Goal: Task Accomplishment & Management: Manage account settings

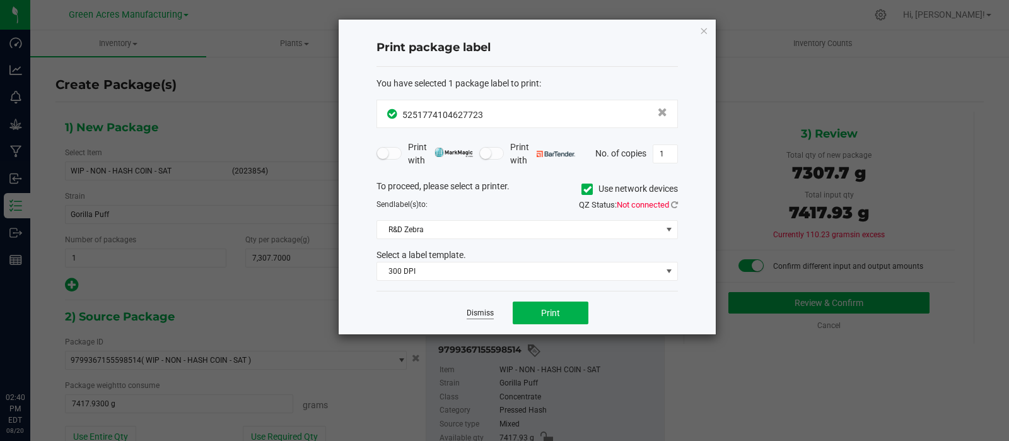
click at [490, 308] on link "Dismiss" at bounding box center [479, 313] width 27 height 11
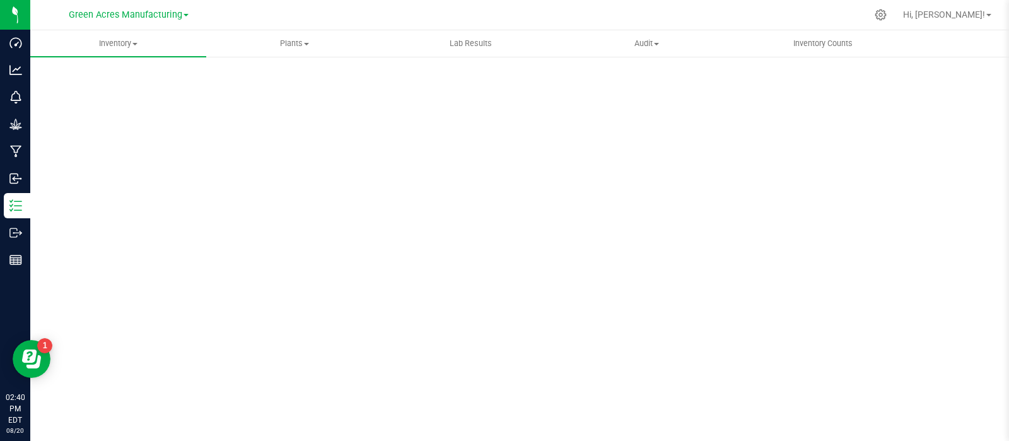
scroll to position [9, 0]
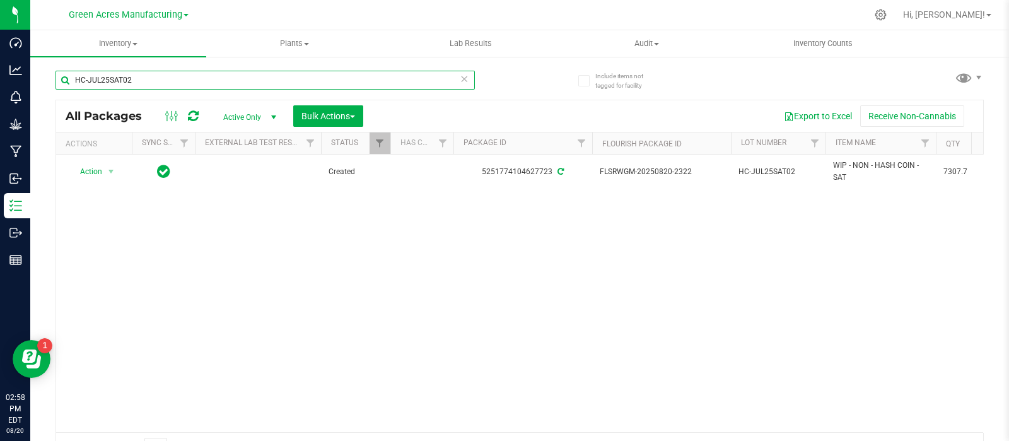
click at [192, 77] on input "HC-JUL25SAT02" at bounding box center [264, 80] width 419 height 19
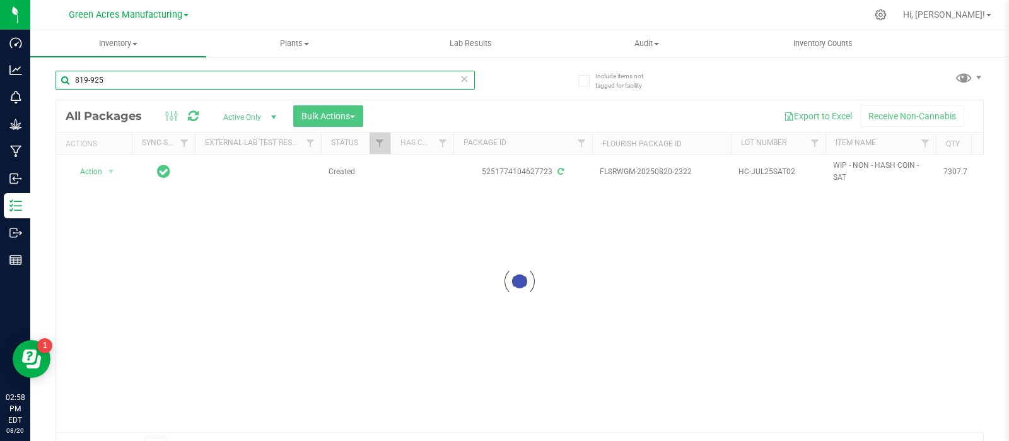
type input "819-925"
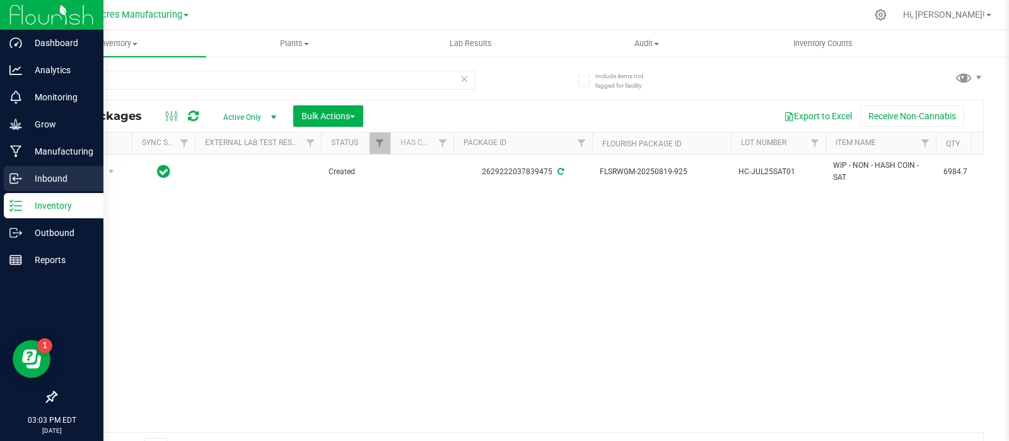
click at [22, 179] on p "Inbound" at bounding box center [60, 178] width 76 height 15
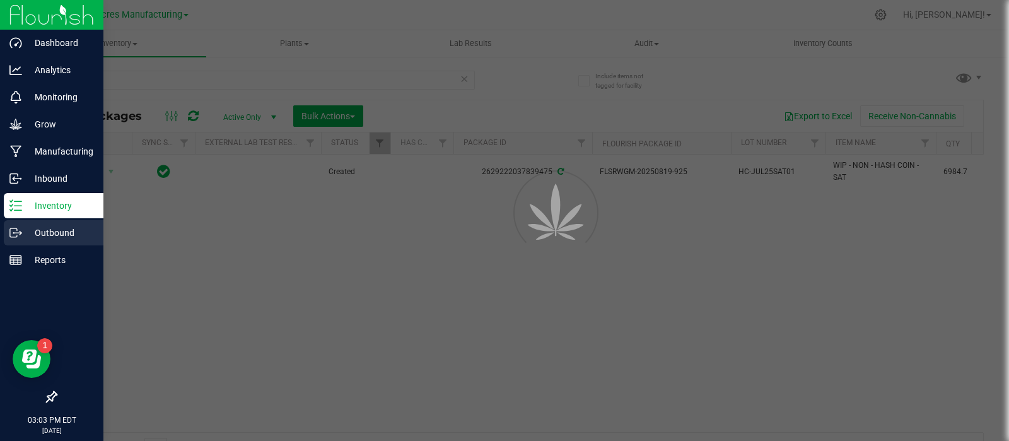
click at [46, 234] on p "Outbound" at bounding box center [60, 232] width 76 height 15
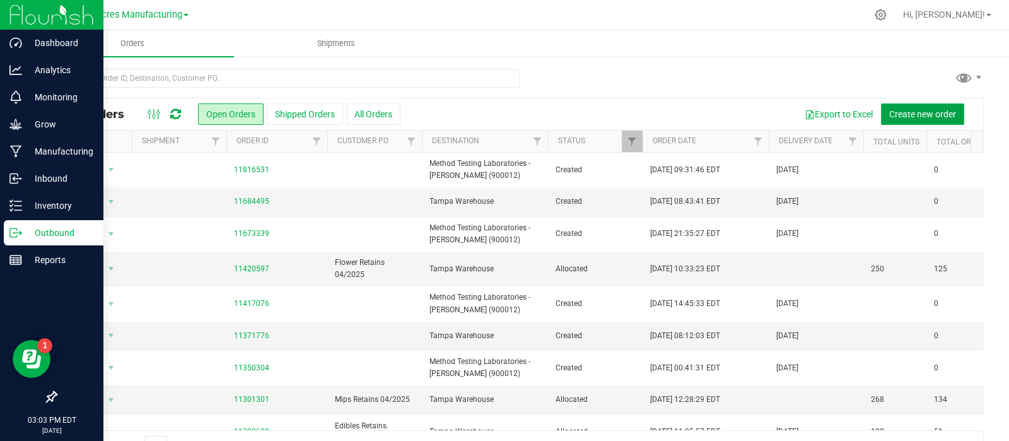
click at [889, 112] on span "Create new order" at bounding box center [922, 114] width 67 height 10
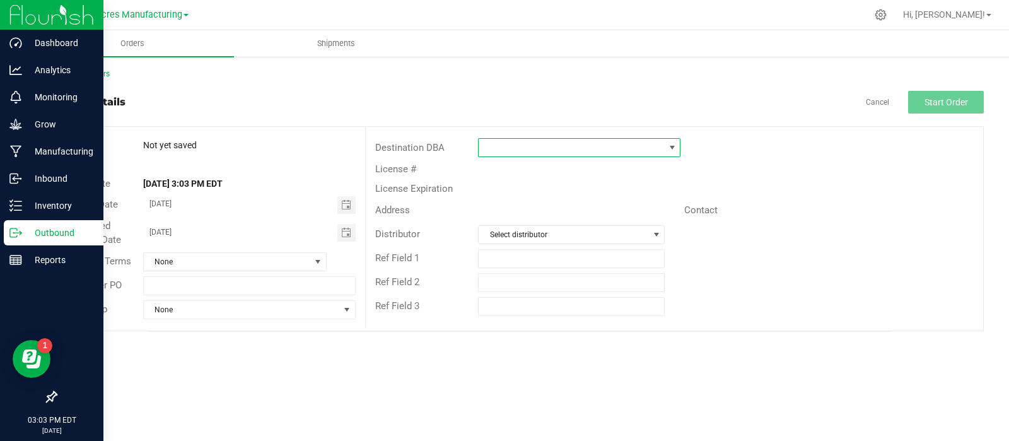
click at [567, 148] on span at bounding box center [570, 148] width 185 height 18
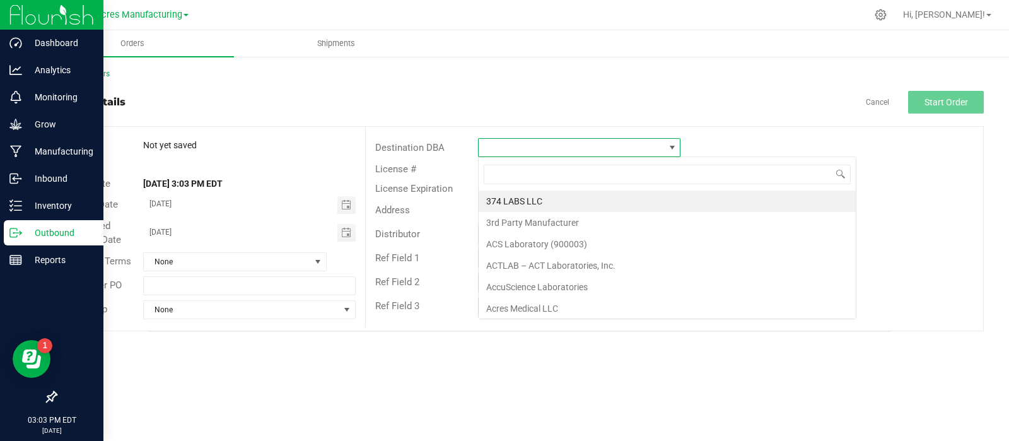
scroll to position [18, 202]
type input "meth"
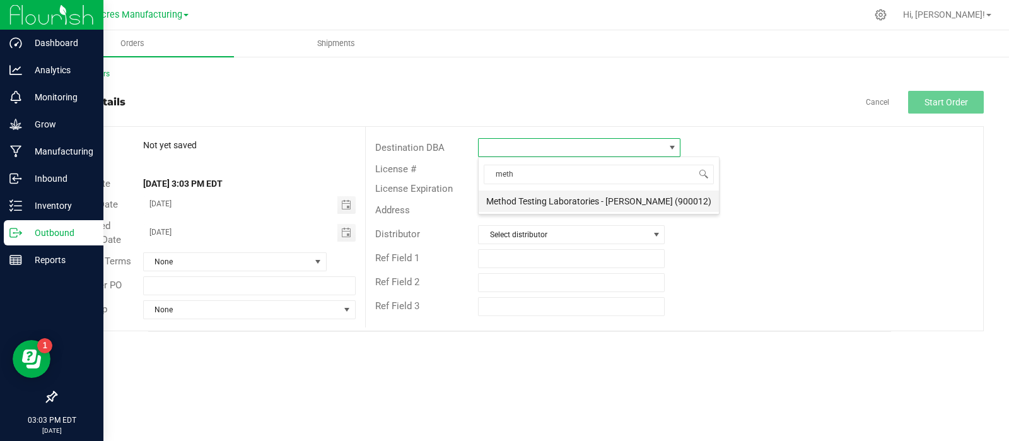
click at [548, 199] on li "Method Testing Laboratories - Brandon (900012)" at bounding box center [598, 200] width 240 height 21
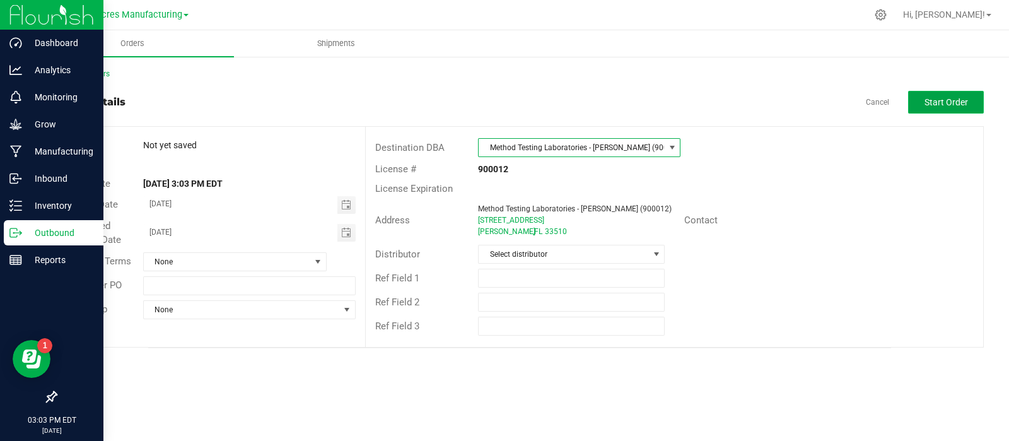
click at [967, 101] on button "Start Order" at bounding box center [946, 102] width 76 height 23
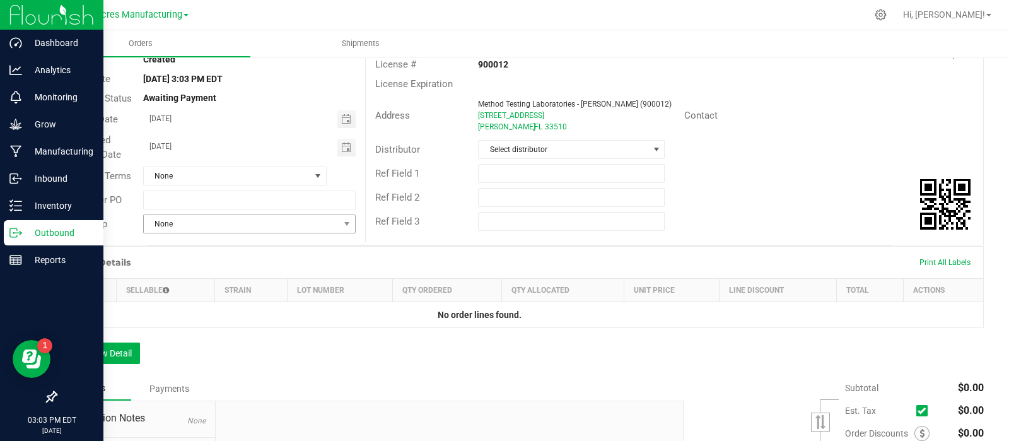
scroll to position [107, 0]
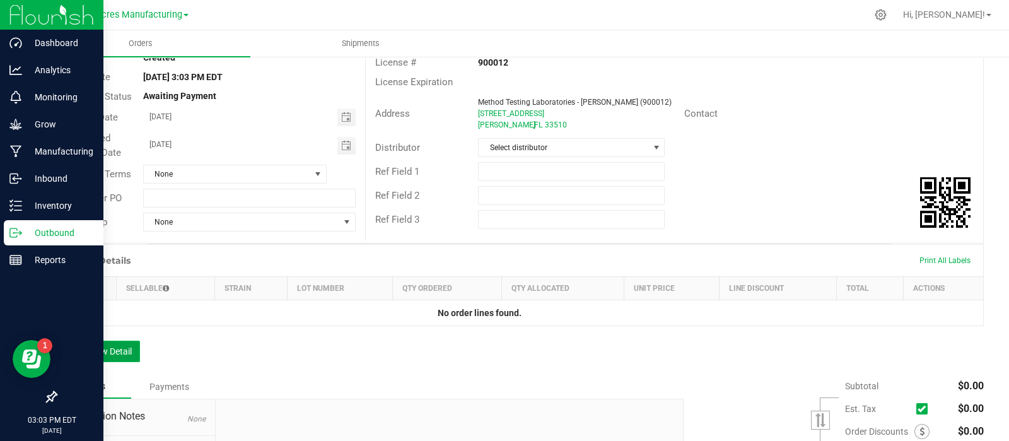
click at [104, 351] on button "Add New Detail" at bounding box center [97, 350] width 84 height 21
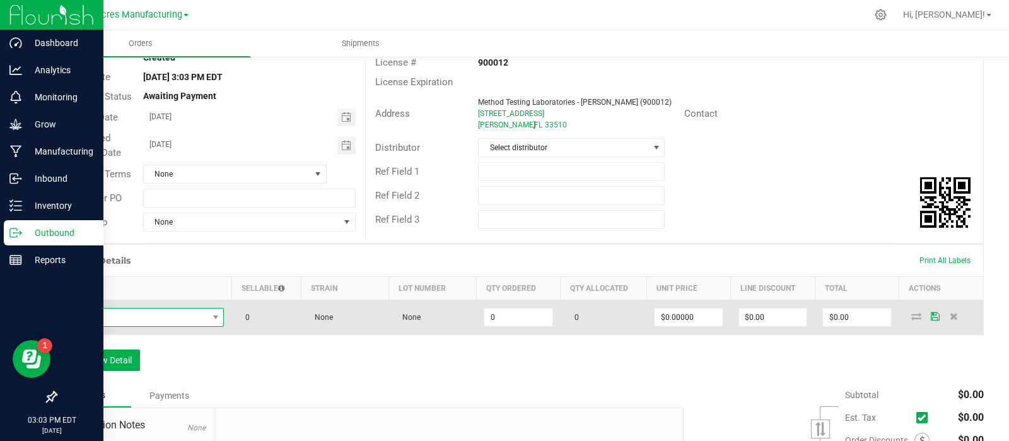
click at [154, 318] on span "NO DATA FOUND" at bounding box center [136, 317] width 143 height 18
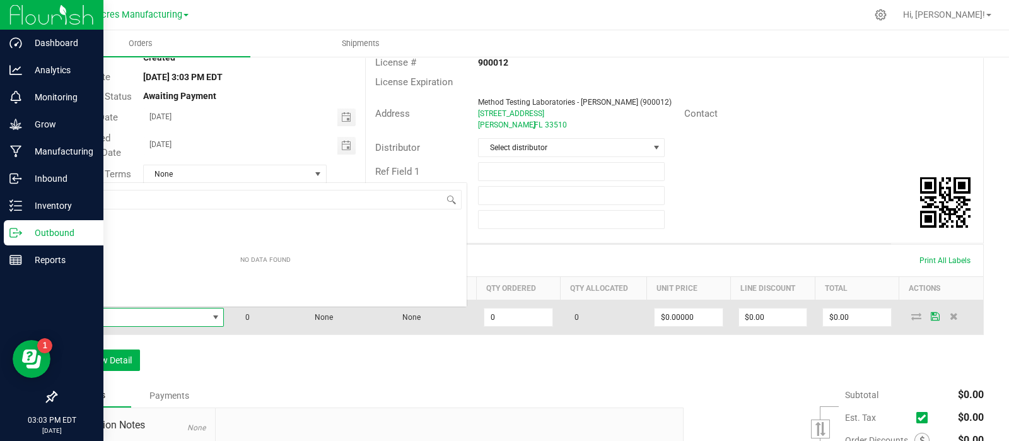
scroll to position [18, 155]
type input "hash - sat"
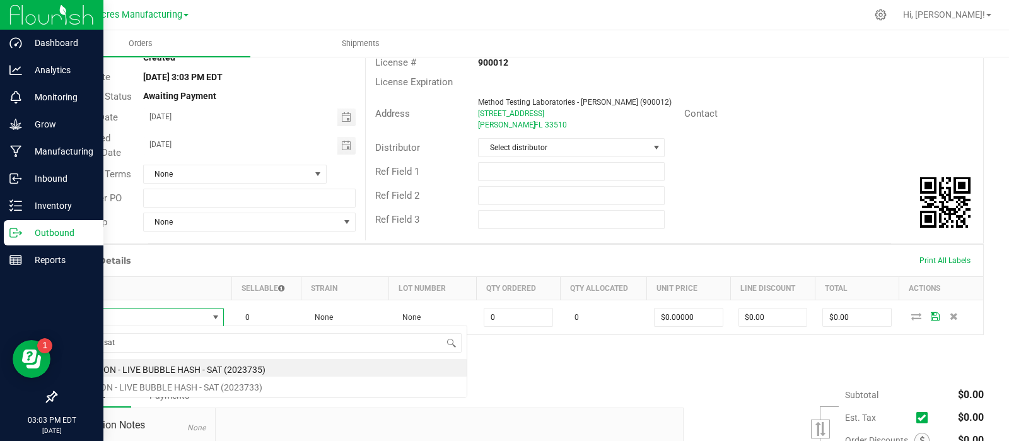
scroll to position [0, 0]
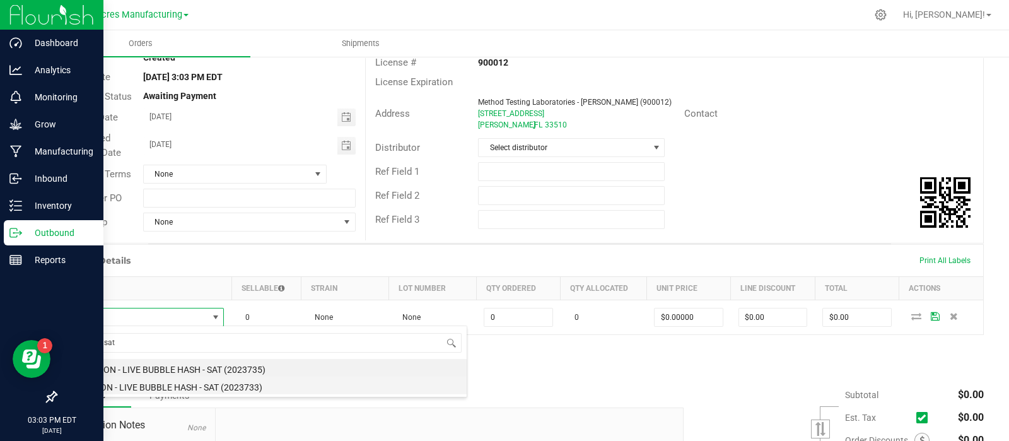
click at [149, 386] on li "WIP - NON - LIVE BUBBLE HASH - SAT (2023733)" at bounding box center [265, 385] width 402 height 18
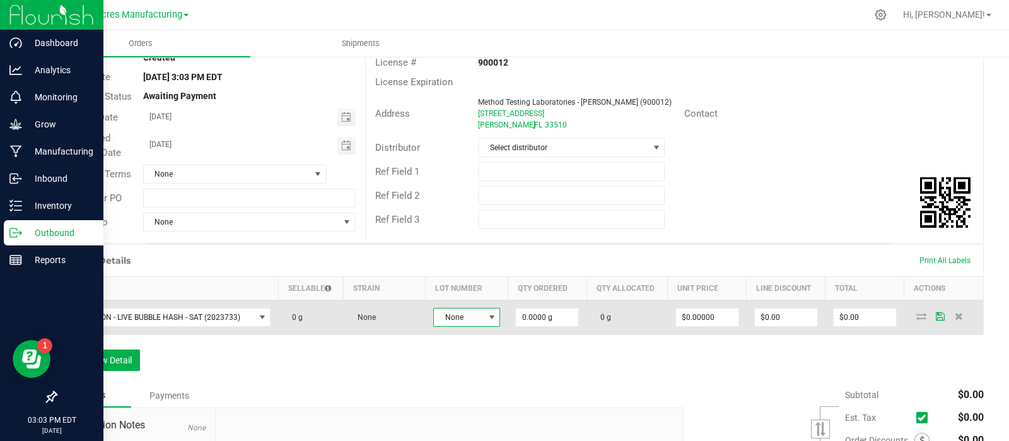
click at [472, 308] on span "None" at bounding box center [459, 317] width 50 height 18
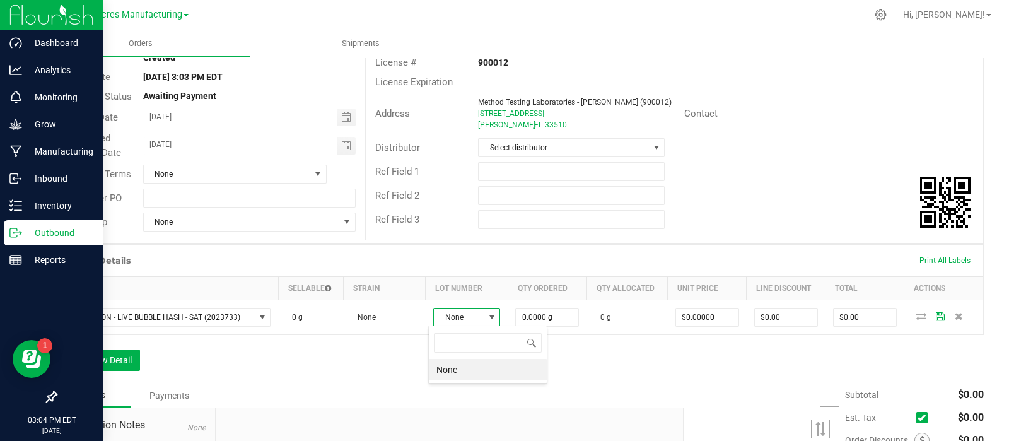
click at [385, 354] on div "Order Details Print All Labels Item Sellable Strain Lot Number Qty Ordered Qty …" at bounding box center [519, 313] width 928 height 139
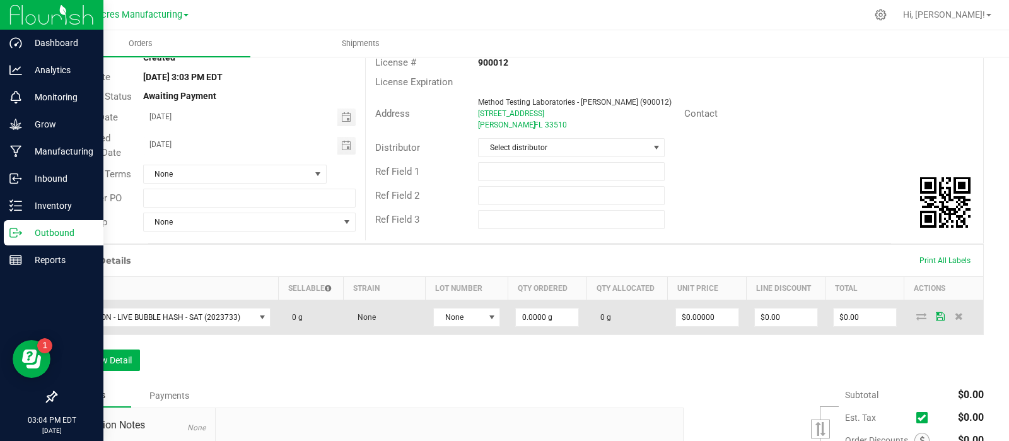
click at [935, 315] on icon at bounding box center [939, 316] width 9 height 8
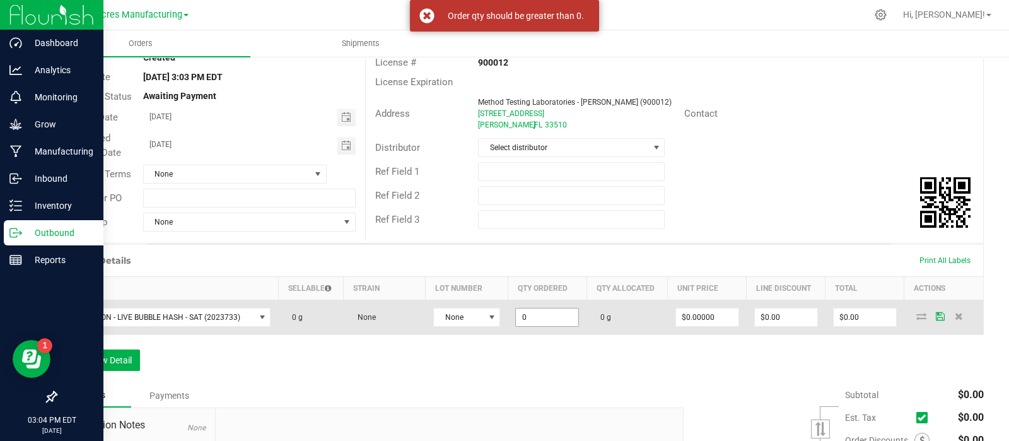
click at [555, 313] on input "0" at bounding box center [547, 317] width 62 height 18
type input "2.0000 g"
click at [935, 315] on icon at bounding box center [939, 316] width 9 height 8
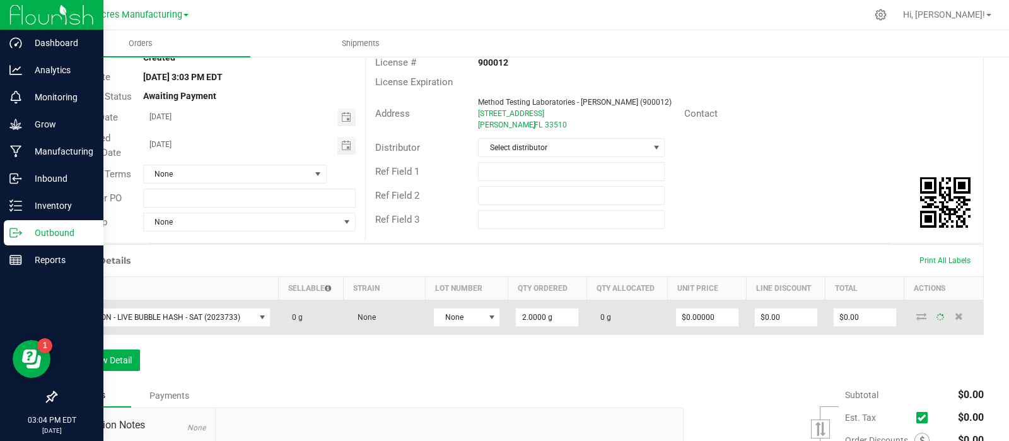
click at [911, 314] on span at bounding box center [920, 316] width 19 height 8
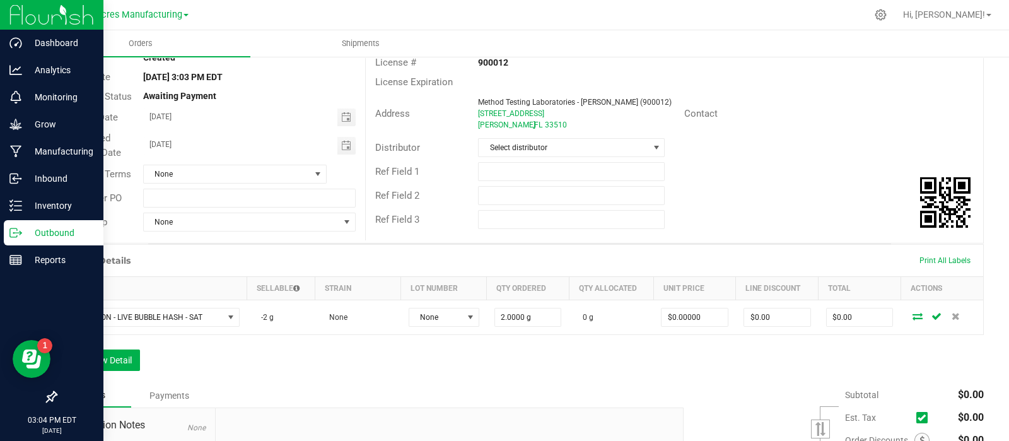
click at [912, 314] on icon at bounding box center [917, 316] width 10 height 8
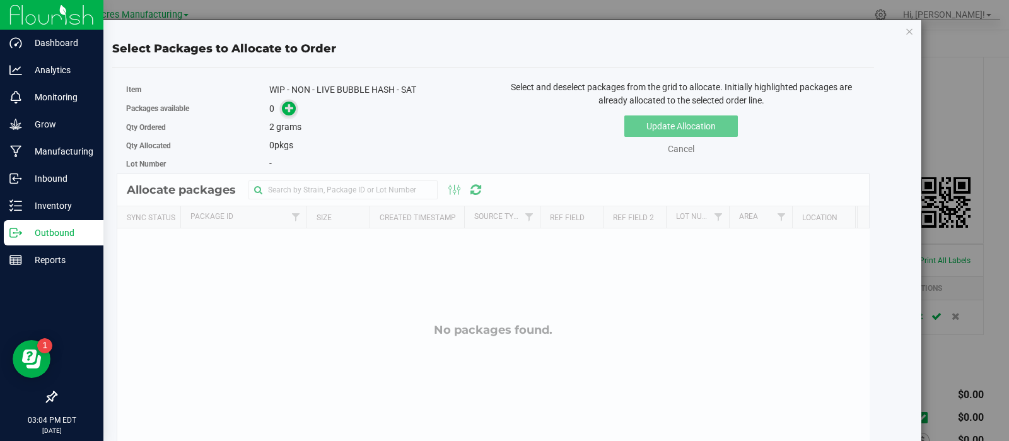
click at [285, 105] on icon at bounding box center [289, 107] width 9 height 9
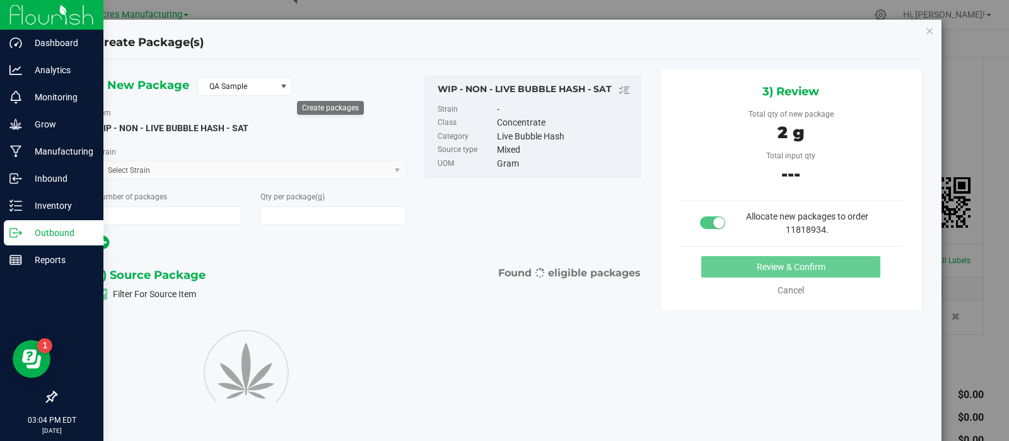
type input "1"
type input "2.0000"
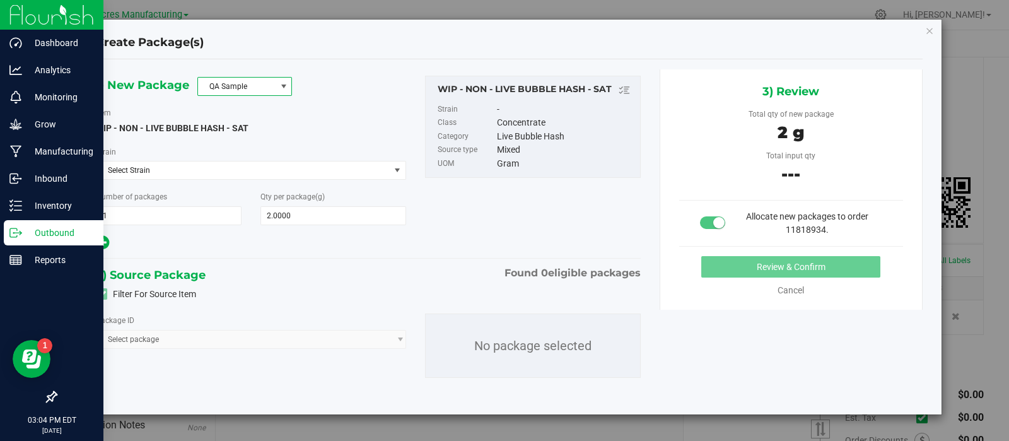
click at [252, 86] on span "QA Sample" at bounding box center [237, 87] width 78 height 18
click at [233, 145] on li "R&D Sample" at bounding box center [244, 143] width 93 height 18
click at [185, 336] on span "Select package" at bounding box center [251, 339] width 310 height 19
click at [782, 288] on link "Cancel" at bounding box center [790, 290] width 26 height 10
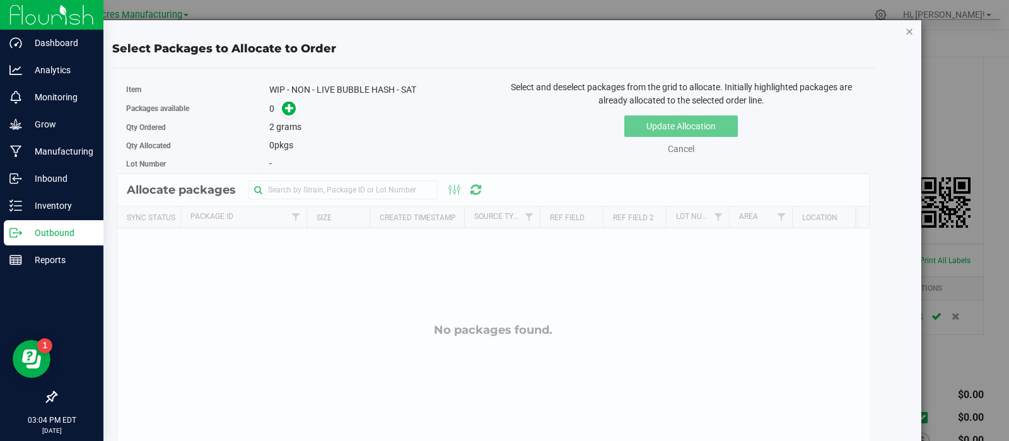
click at [905, 30] on icon "button" at bounding box center [909, 30] width 9 height 15
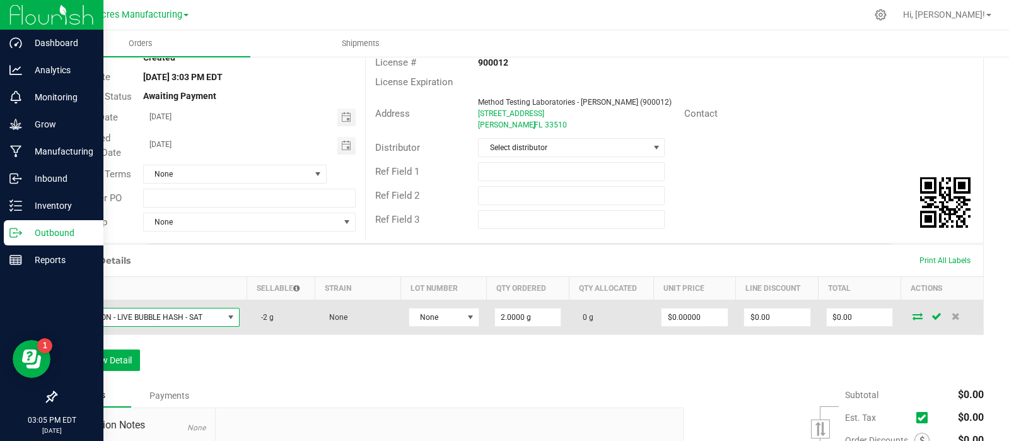
click at [161, 309] on span "WIP - NON - LIVE BUBBLE HASH - SAT" at bounding box center [144, 317] width 158 height 18
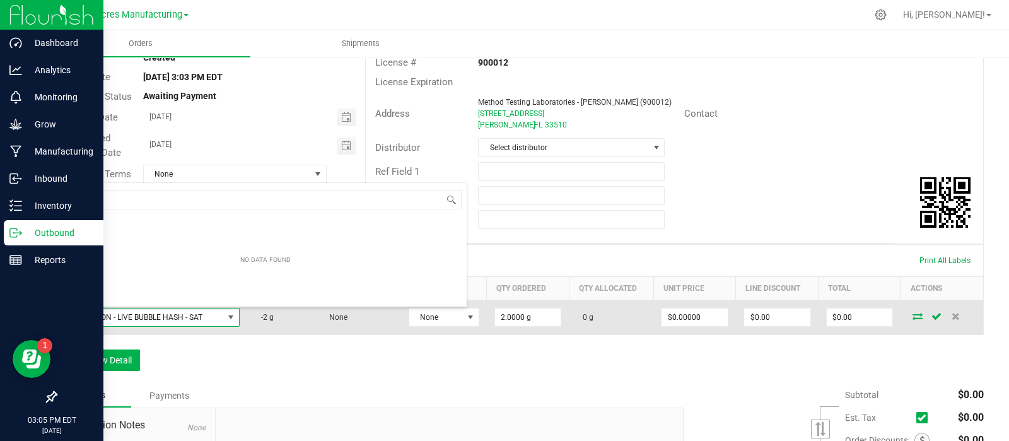
scroll to position [18, 170]
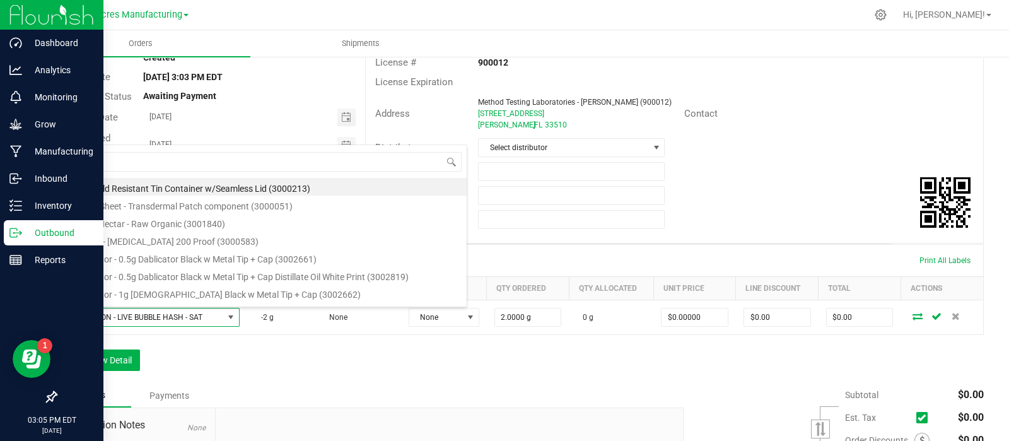
click at [514, 244] on div "Order Details Print All Labels Item Sellable Strain Lot Number Qty Ordered Qty …" at bounding box center [519, 289] width 928 height 91
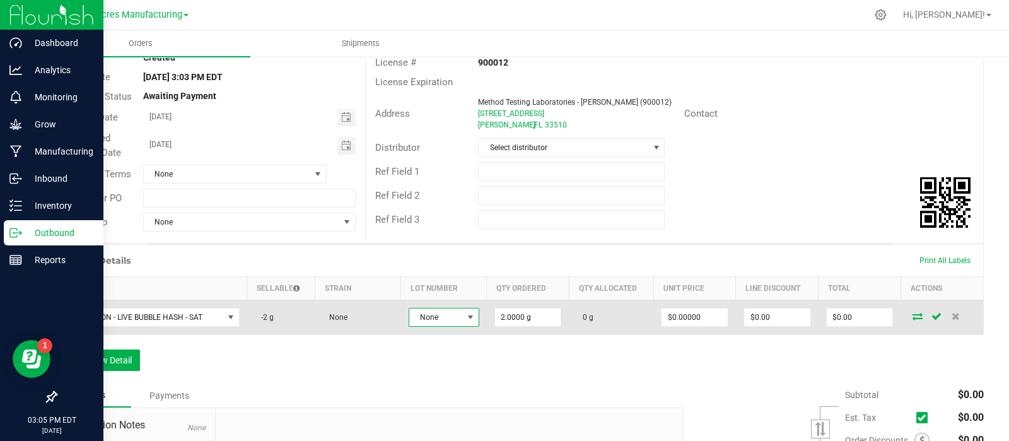
click at [446, 313] on span "None" at bounding box center [436, 317] width 54 height 18
click at [951, 313] on icon at bounding box center [955, 316] width 8 height 8
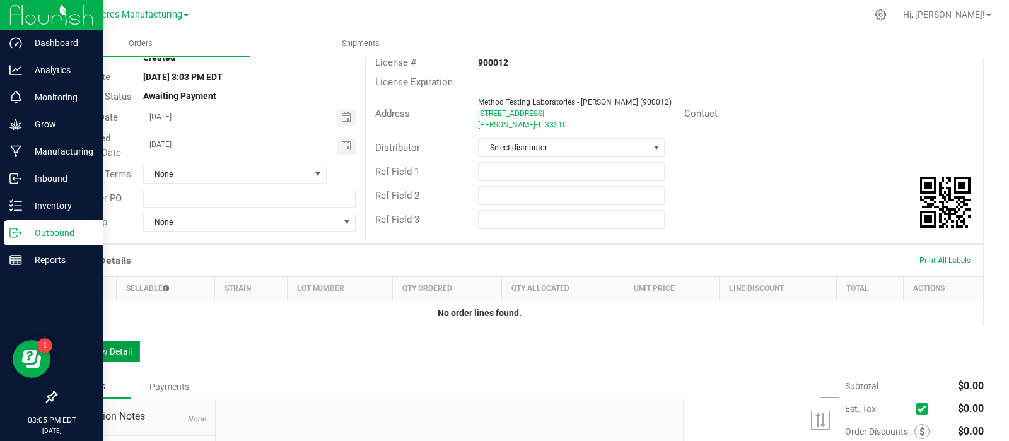
click at [125, 352] on button "Add New Detail" at bounding box center [97, 350] width 84 height 21
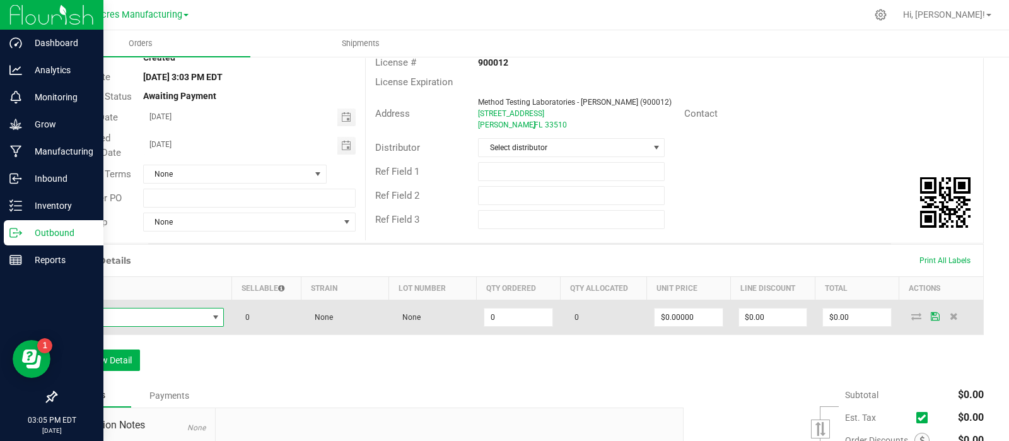
click at [140, 314] on span "NO DATA FOUND" at bounding box center [136, 317] width 143 height 18
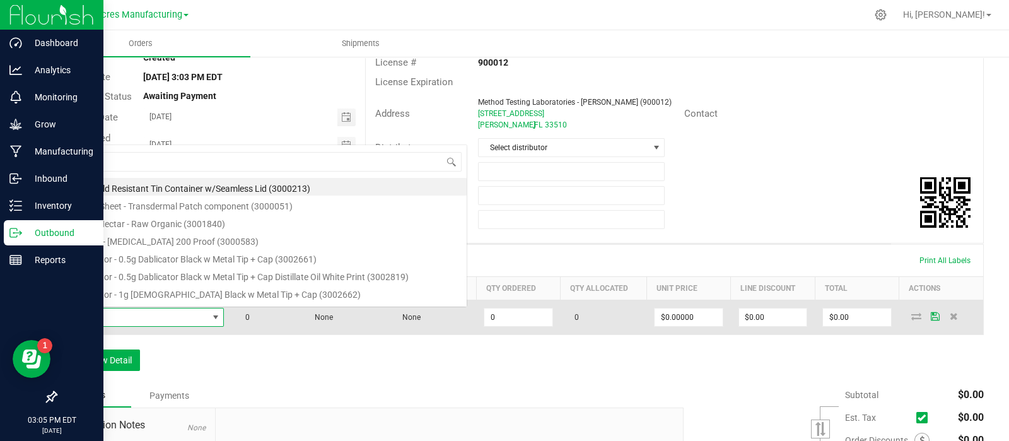
scroll to position [18, 155]
type input "coin - sat"
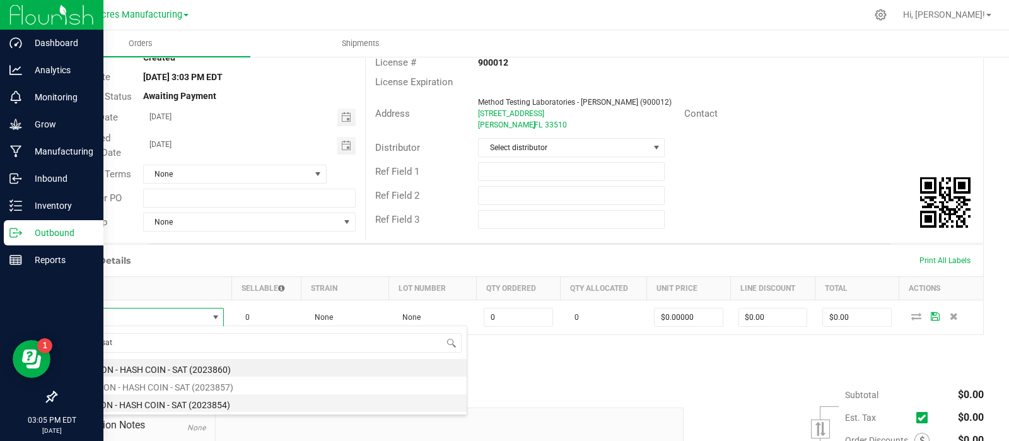
click at [177, 404] on li "WIP - NON - HASH COIN - SAT (2023854)" at bounding box center [265, 403] width 402 height 18
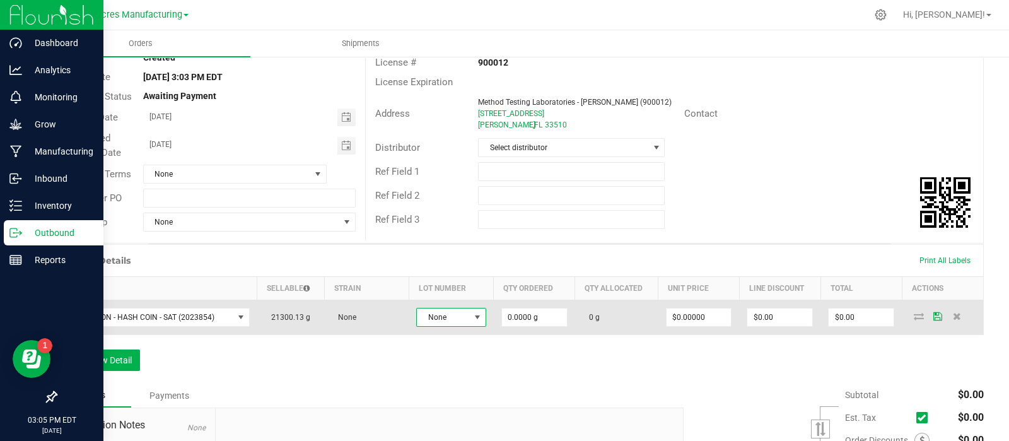
click at [447, 320] on span "None" at bounding box center [443, 317] width 52 height 18
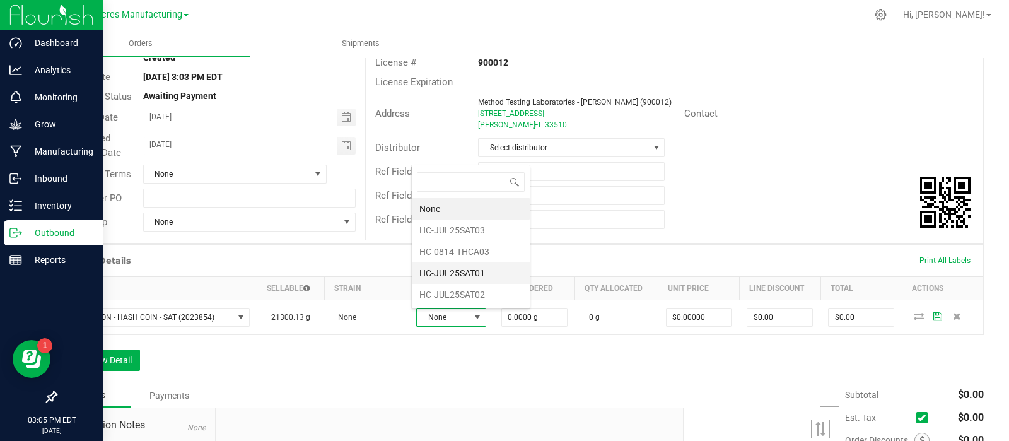
click at [455, 275] on li "HC-JUL25SAT01" at bounding box center [471, 272] width 118 height 21
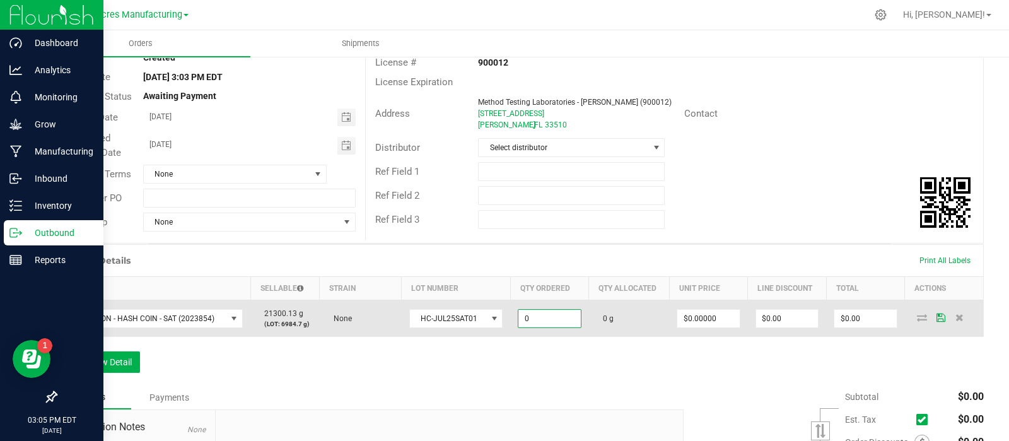
click at [524, 319] on input "0" at bounding box center [549, 319] width 62 height 18
type input "2.0000 g"
click at [936, 320] on icon at bounding box center [940, 317] width 9 height 8
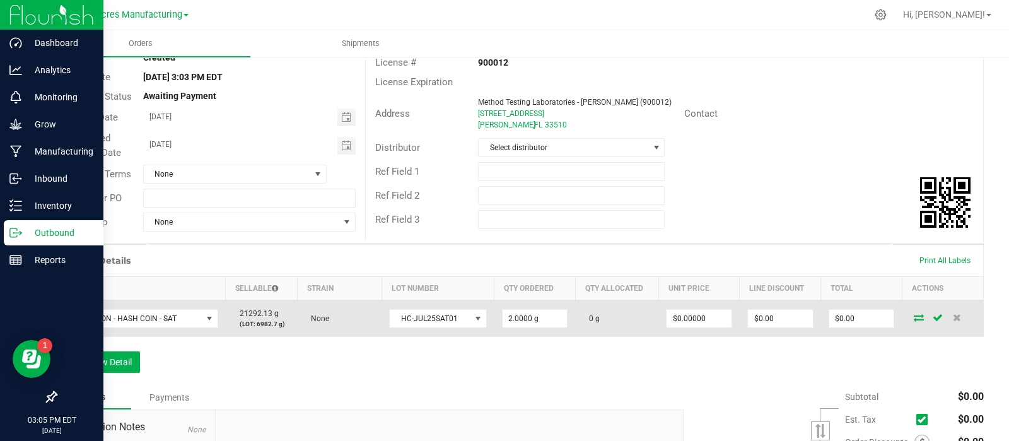
click at [913, 313] on icon at bounding box center [918, 317] width 10 height 8
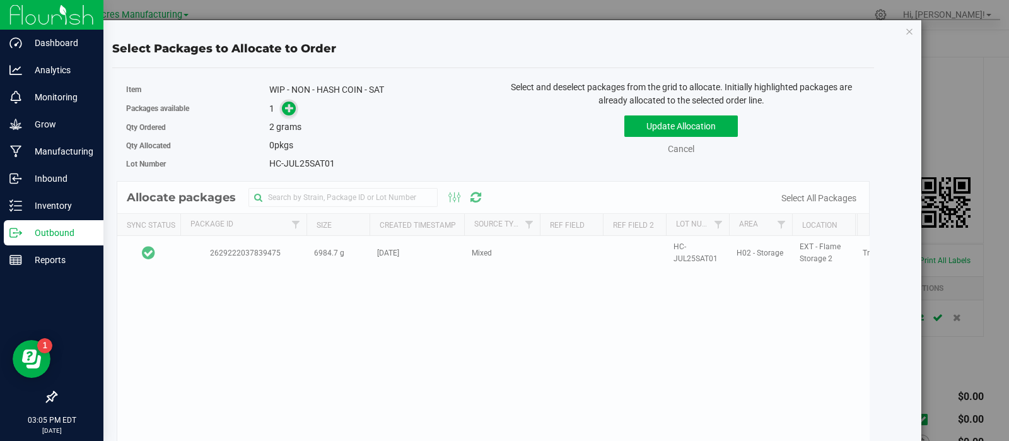
click at [287, 105] on icon at bounding box center [289, 107] width 9 height 9
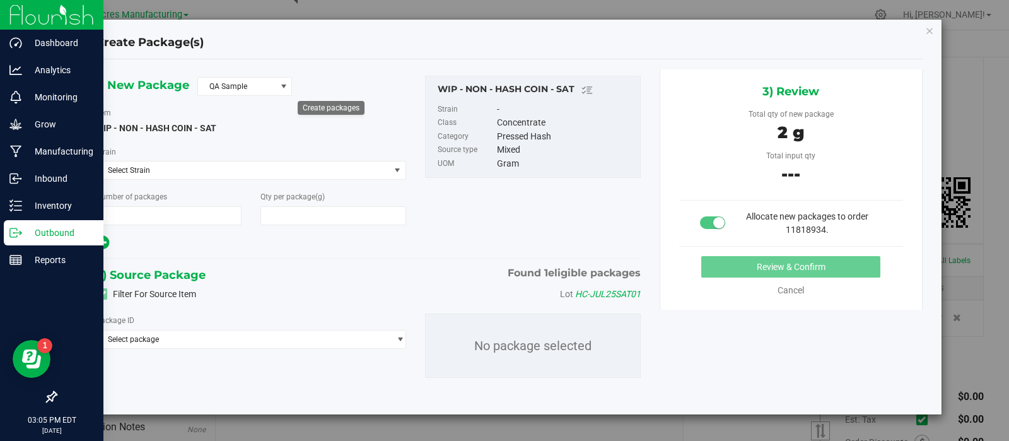
type input "1"
type input "2.0000"
click at [253, 89] on span "QA Sample" at bounding box center [237, 87] width 78 height 18
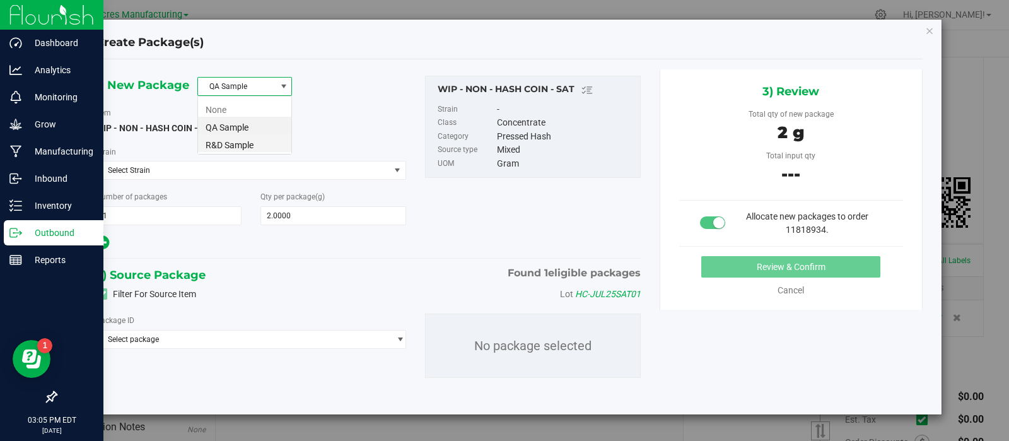
scroll to position [18, 95]
click at [245, 147] on li "R&D Sample" at bounding box center [244, 143] width 93 height 18
click at [258, 332] on span "Select package" at bounding box center [242, 339] width 292 height 18
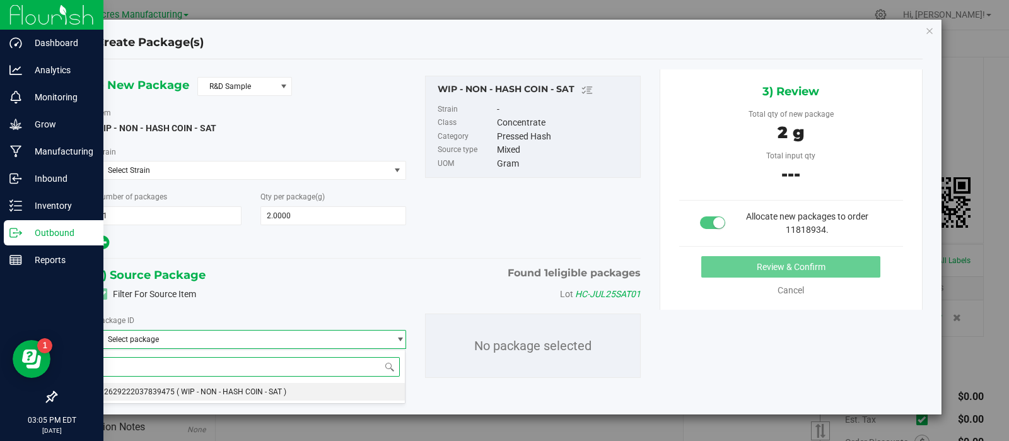
click at [245, 385] on li "2629222037839475 ( WIP - NON - HASH COIN - SAT )" at bounding box center [250, 392] width 309 height 18
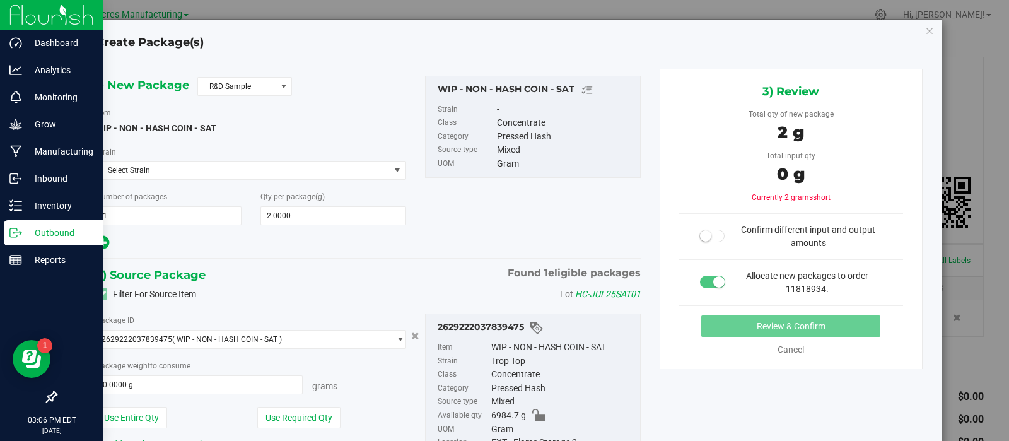
click at [457, 84] on div "WIP - NON - HASH COIN - SAT" at bounding box center [535, 90] width 196 height 15
copy div "WIP - NON - HASH COIN - SAT"
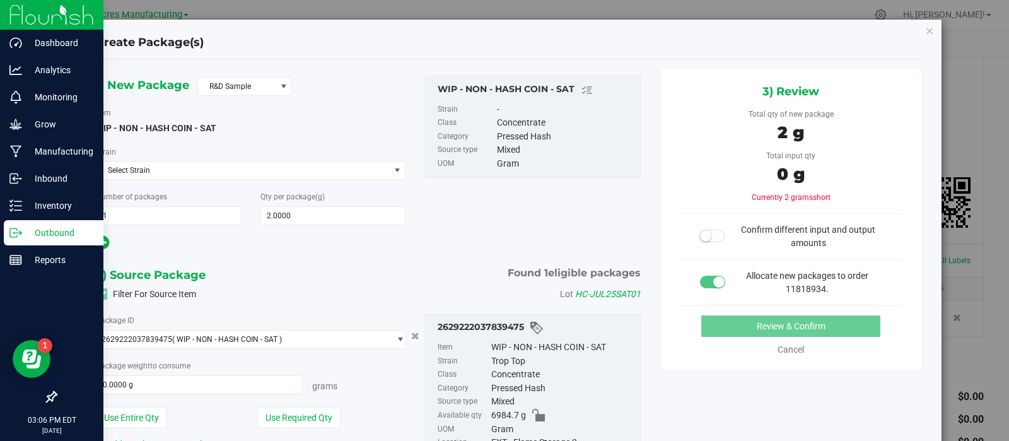
click at [803, 291] on span "Allocate new packages to order 11818934." at bounding box center [807, 281] width 122 height 23
copy span "11818934"
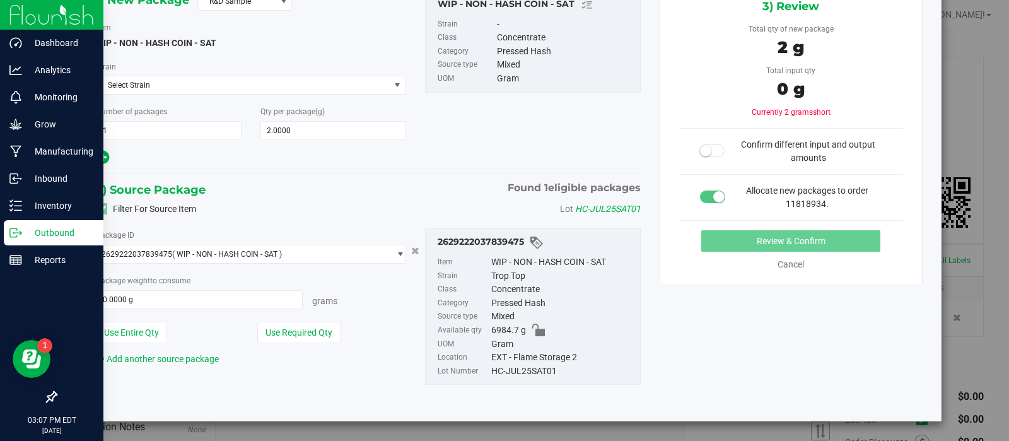
click at [520, 374] on div "HC-JUL25SAT01" at bounding box center [562, 371] width 142 height 14
copy div "HC-JUL25SAT01"
click at [287, 339] on button "Use Required Qty" at bounding box center [298, 331] width 83 height 21
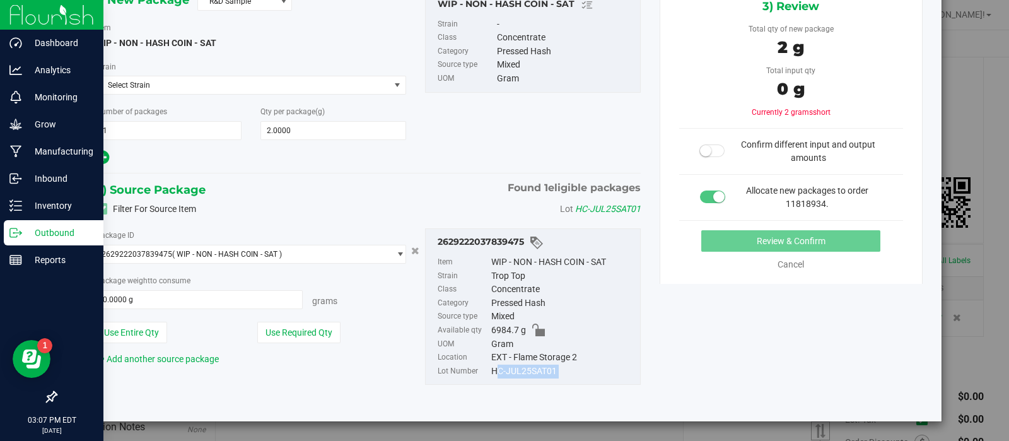
type input "2.0000 g"
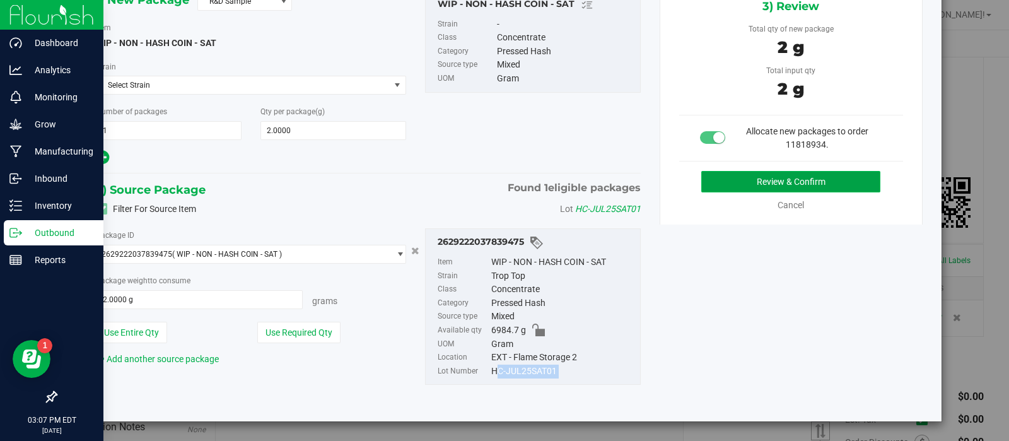
click at [767, 181] on button "Review & Confirm" at bounding box center [790, 181] width 179 height 21
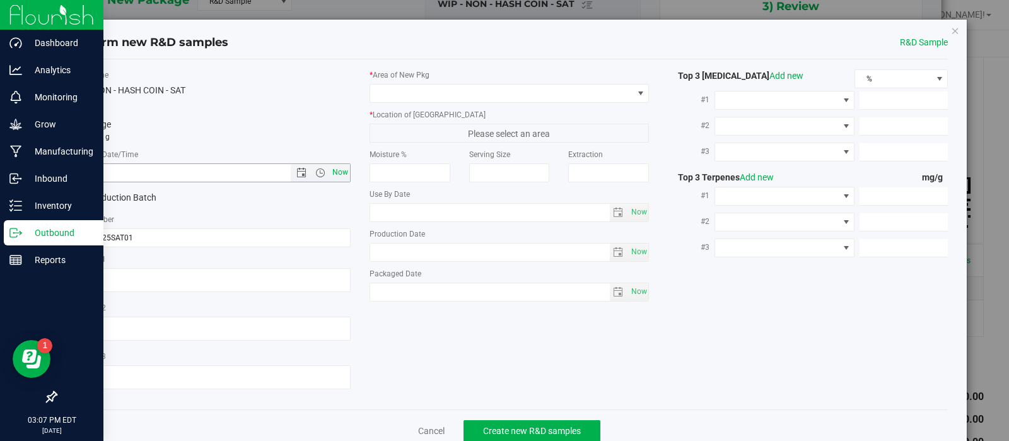
click at [339, 168] on span "Now" at bounding box center [339, 172] width 21 height 18
type input "8/20/2025 3:07 PM"
click at [423, 89] on span at bounding box center [501, 93] width 263 height 18
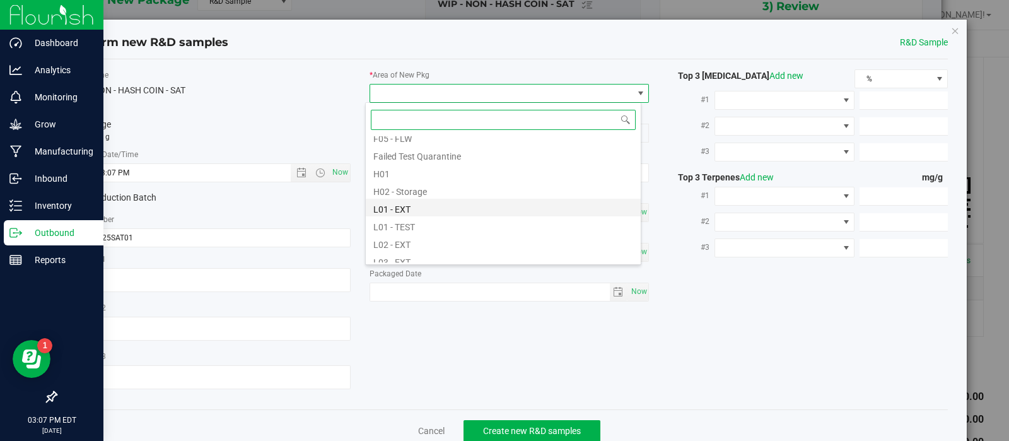
scroll to position [168, 0]
click at [422, 243] on li "L02 - EXT" at bounding box center [503, 242] width 275 height 18
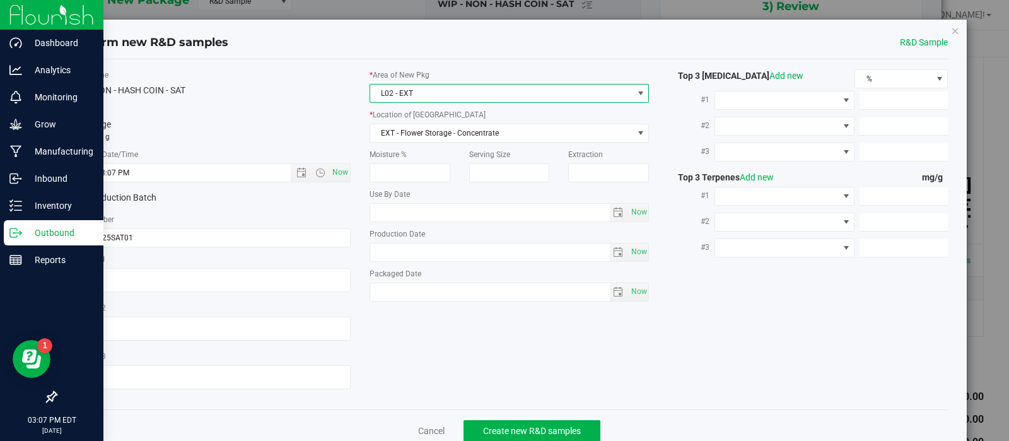
click at [434, 89] on span "L02 - EXT" at bounding box center [501, 93] width 263 height 18
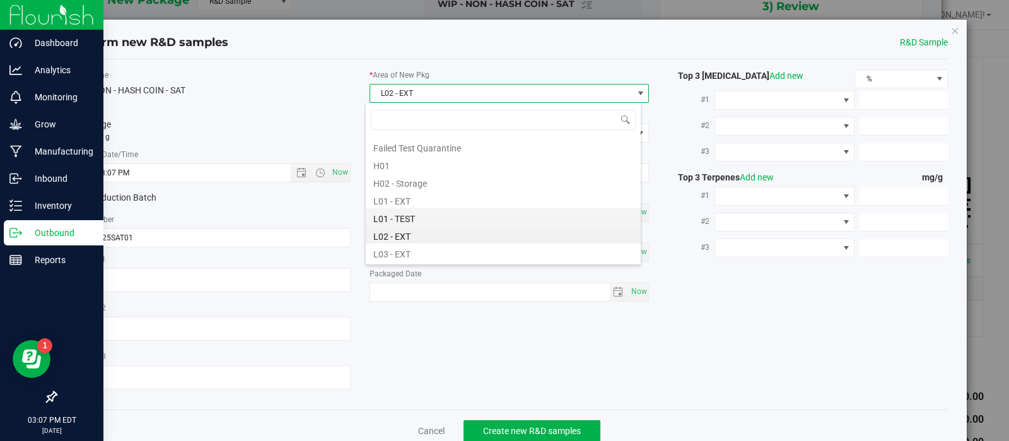
scroll to position [176, 0]
click at [446, 244] on li "L03 - EXT" at bounding box center [503, 251] width 275 height 18
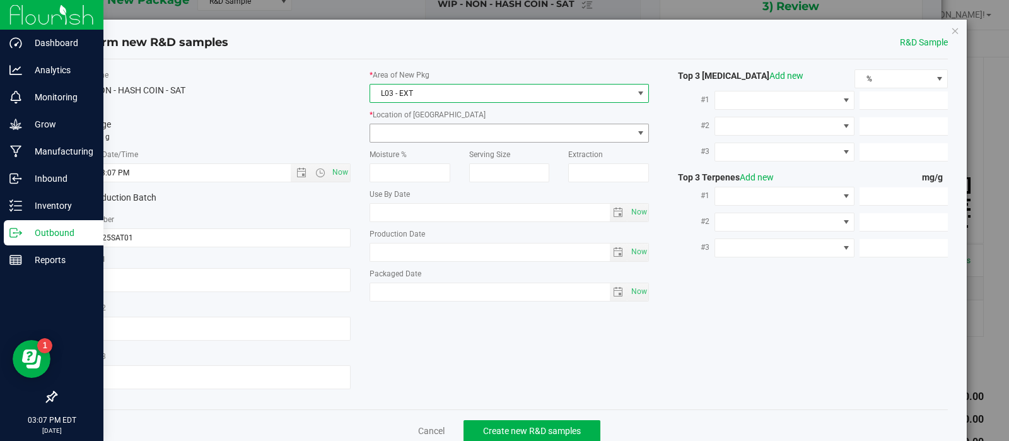
click at [451, 132] on span at bounding box center [501, 133] width 263 height 18
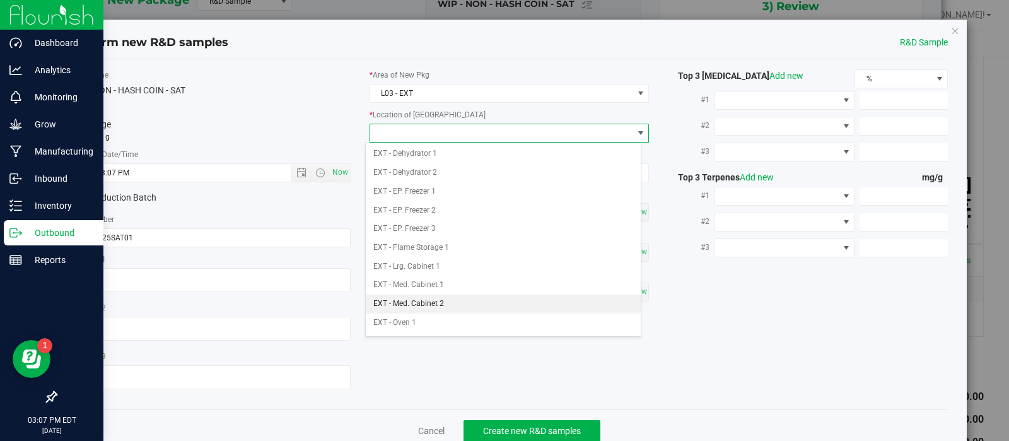
click at [446, 301] on li "EXT - Med. Cabinet 2" at bounding box center [503, 303] width 275 height 19
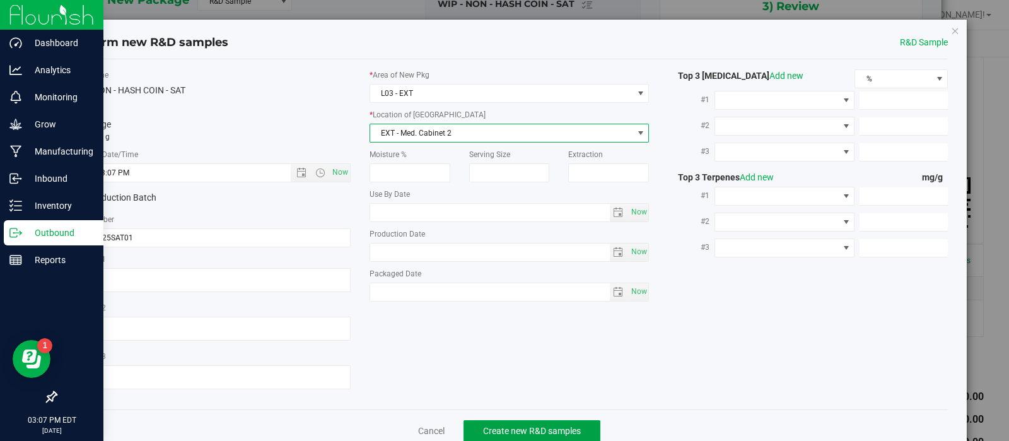
click at [477, 427] on button "Create new R&D samples" at bounding box center [531, 430] width 137 height 21
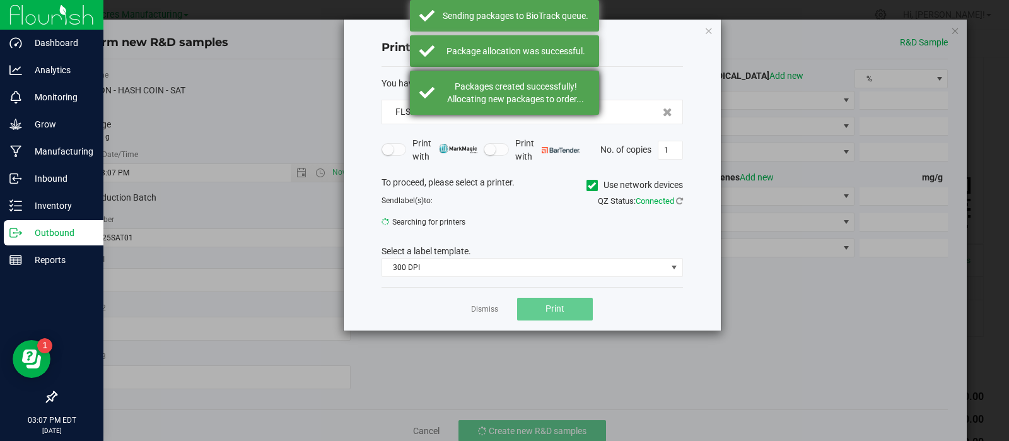
click at [498, 86] on div "Packages created successfully! Allocating new packages to order..." at bounding box center [515, 92] width 148 height 25
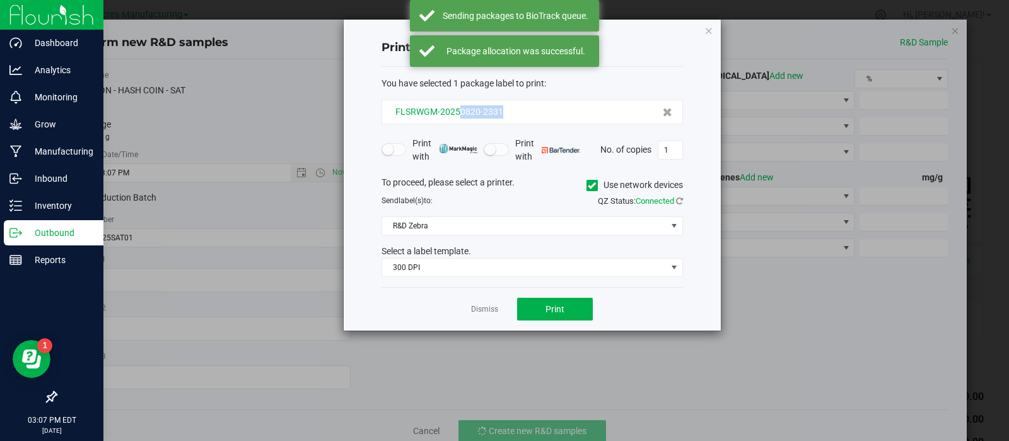
drag, startPoint x: 529, startPoint y: 101, endPoint x: 458, endPoint y: 117, distance: 73.7
click at [458, 117] on div "FLSRWGM-20250820-2331" at bounding box center [531, 112] width 301 height 25
copy span "0820-2331"
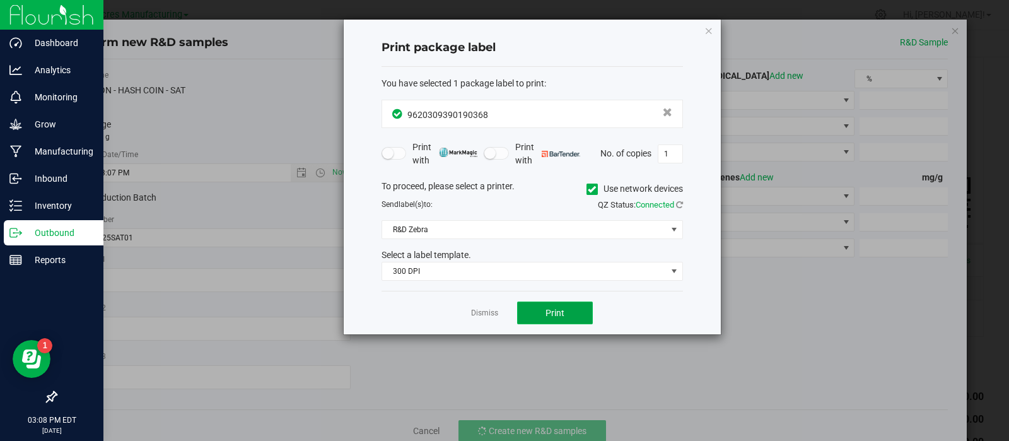
click at [534, 307] on button "Print" at bounding box center [555, 312] width 76 height 23
click at [486, 310] on link "Dismiss" at bounding box center [484, 313] width 27 height 11
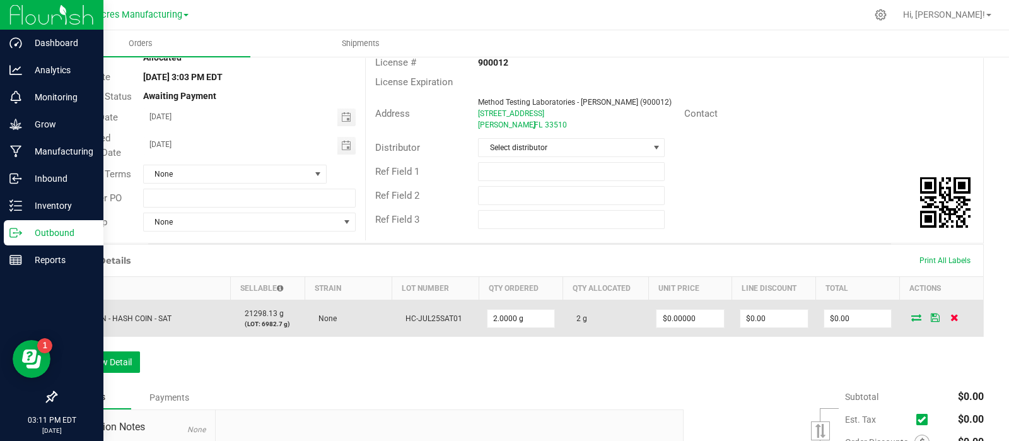
click at [950, 313] on icon at bounding box center [954, 317] width 8 height 8
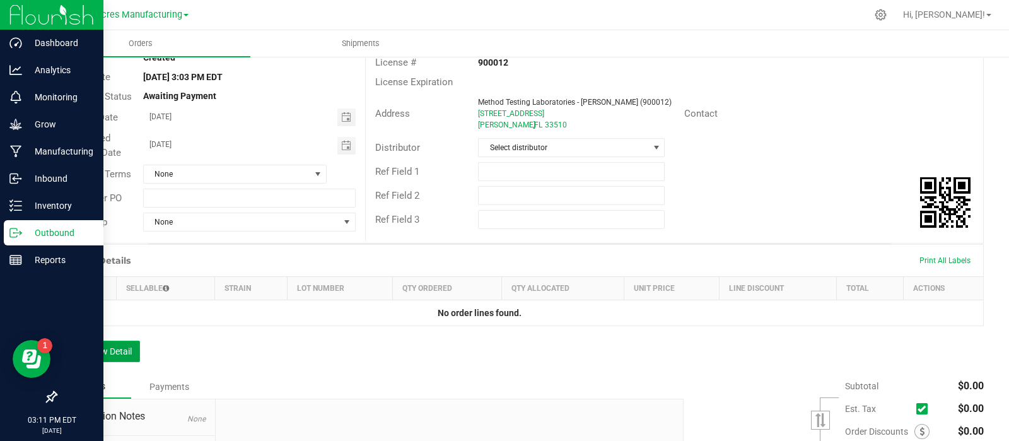
click at [125, 351] on button "Add New Detail" at bounding box center [97, 350] width 84 height 21
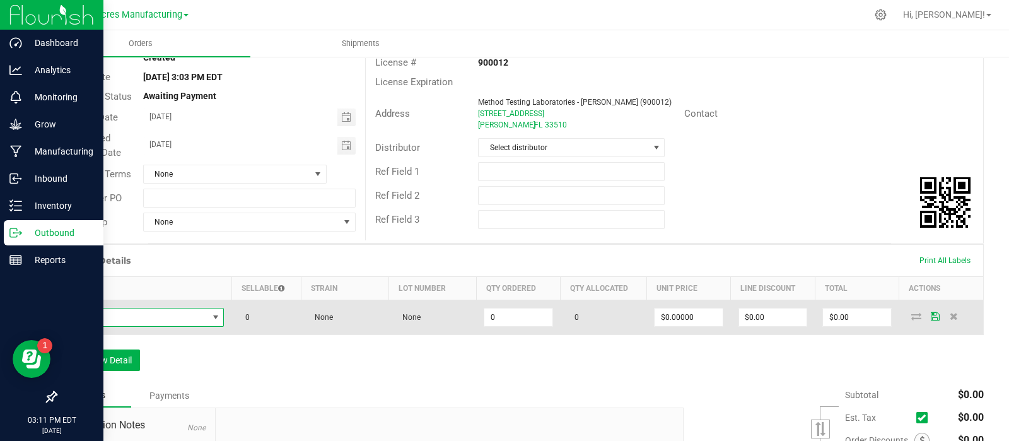
click at [122, 324] on span "NO DATA FOUND" at bounding box center [136, 317] width 143 height 18
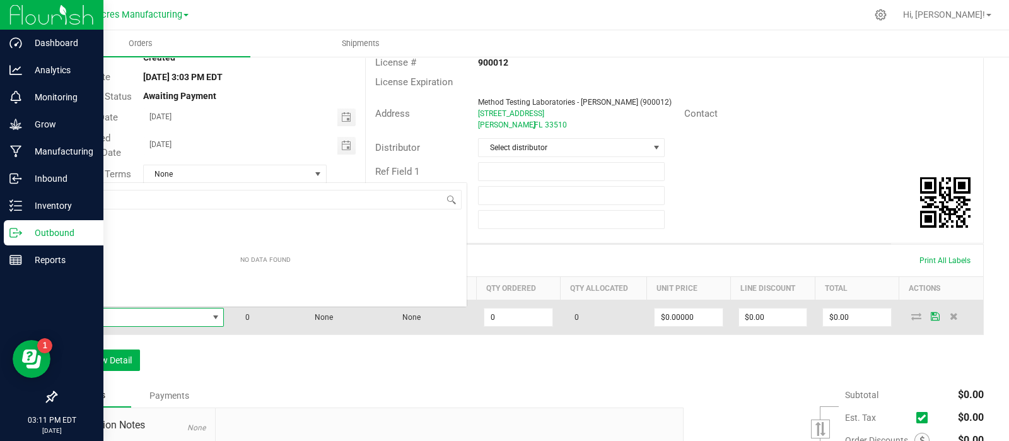
scroll to position [18, 155]
type input "coin - sat"
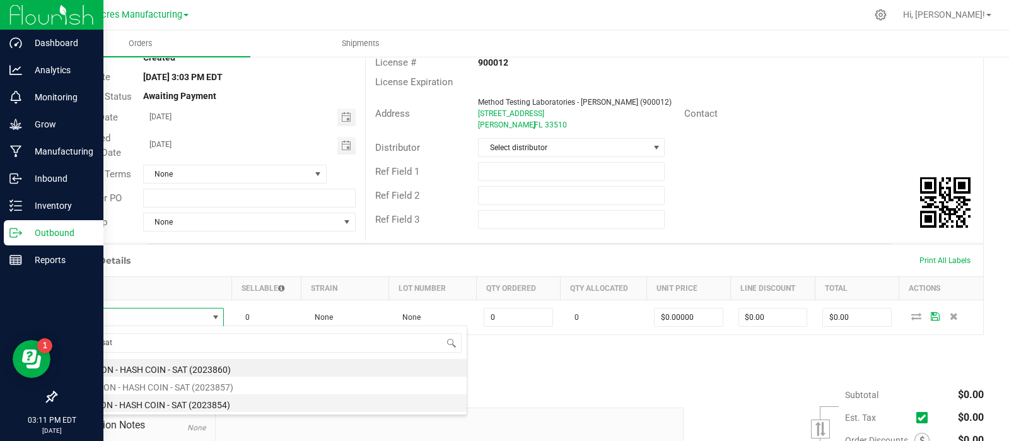
click at [117, 398] on li "WIP - NON - HASH COIN - SAT (2023854)" at bounding box center [265, 403] width 402 height 18
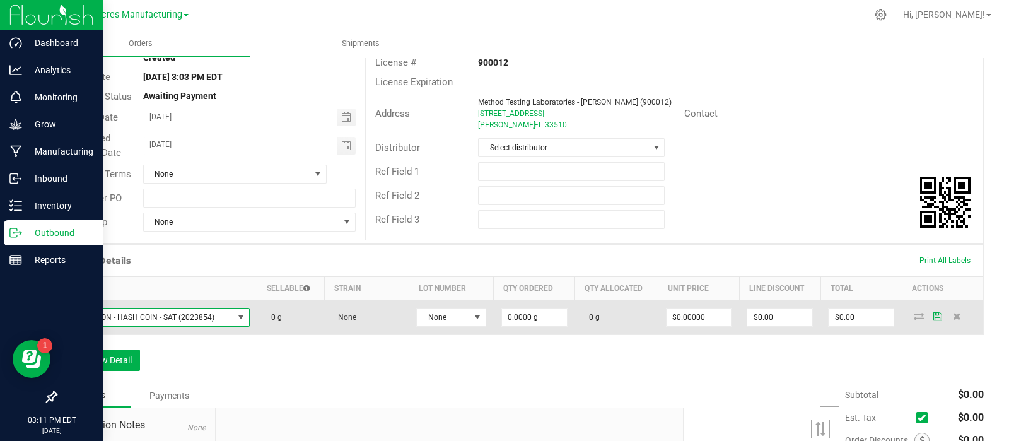
click at [446, 304] on td "None" at bounding box center [450, 317] width 84 height 35
click at [448, 314] on span "None" at bounding box center [443, 317] width 52 height 18
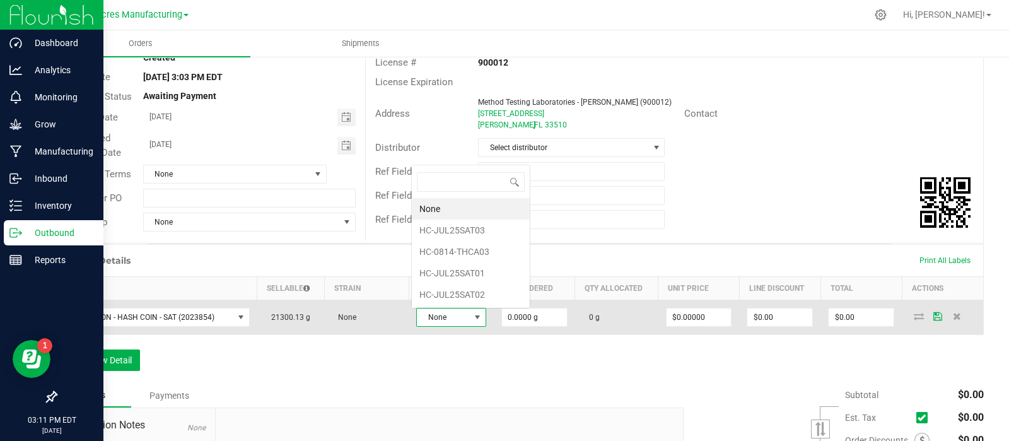
scroll to position [18, 67]
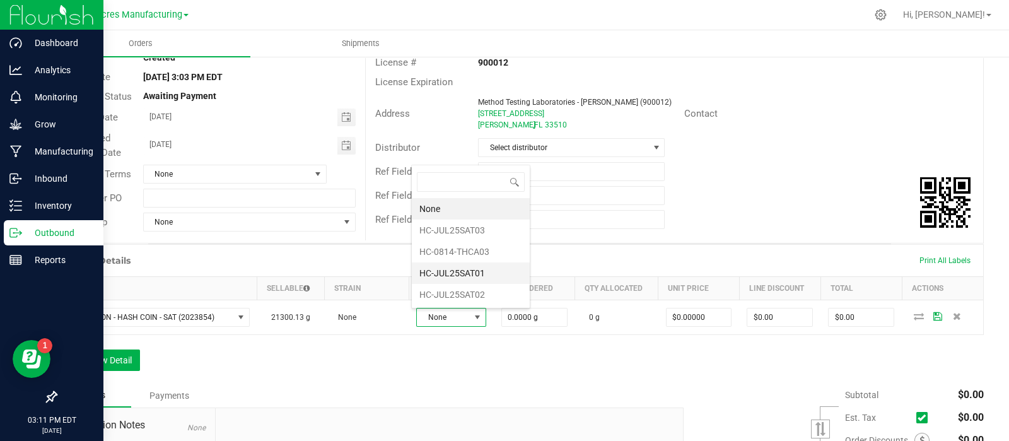
click at [482, 270] on li "HC-JUL25SAT01" at bounding box center [471, 272] width 118 height 21
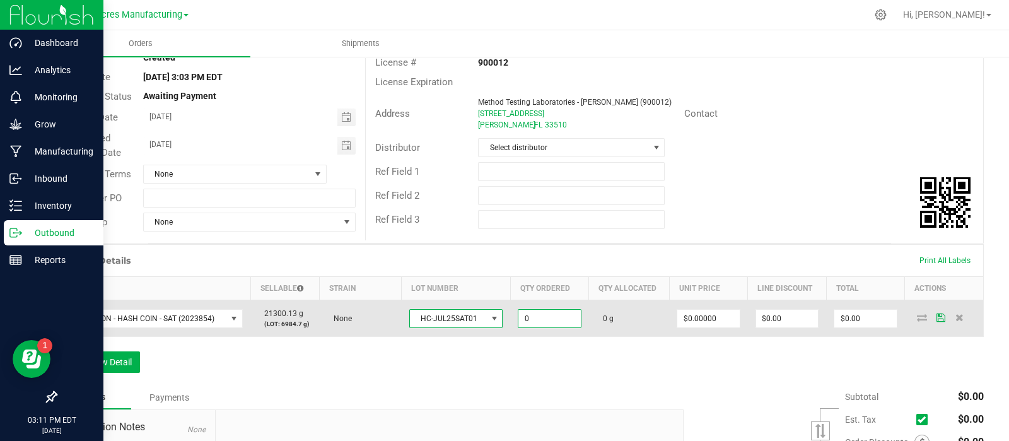
click at [551, 317] on input "0" at bounding box center [549, 319] width 62 height 18
type input "3.0000 g"
click at [936, 316] on icon at bounding box center [940, 317] width 9 height 8
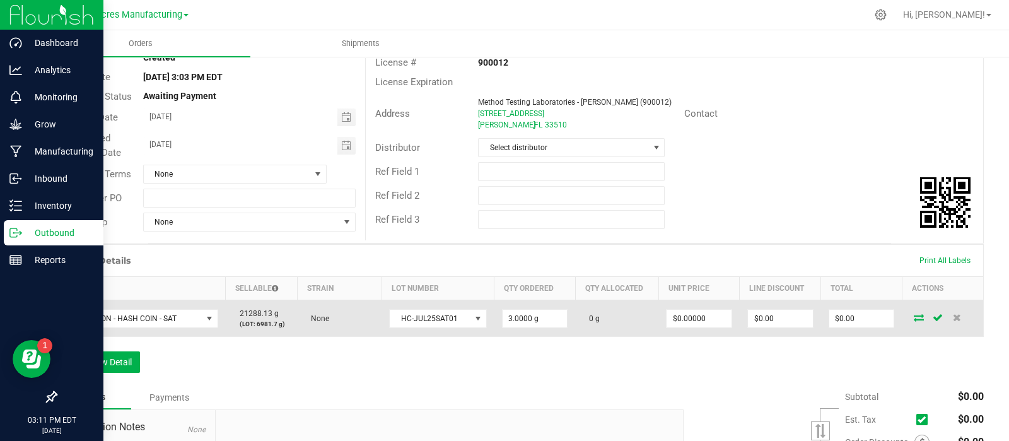
click at [913, 313] on icon at bounding box center [918, 317] width 10 height 8
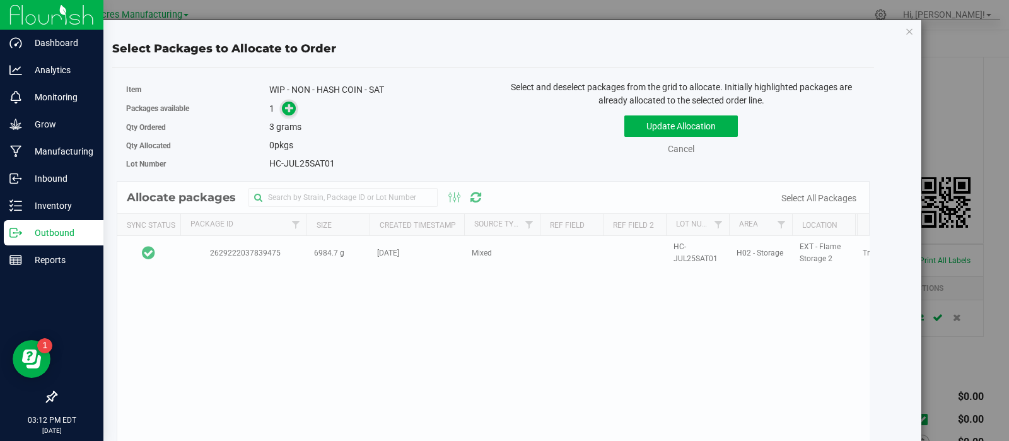
click at [286, 103] on icon at bounding box center [289, 107] width 9 height 9
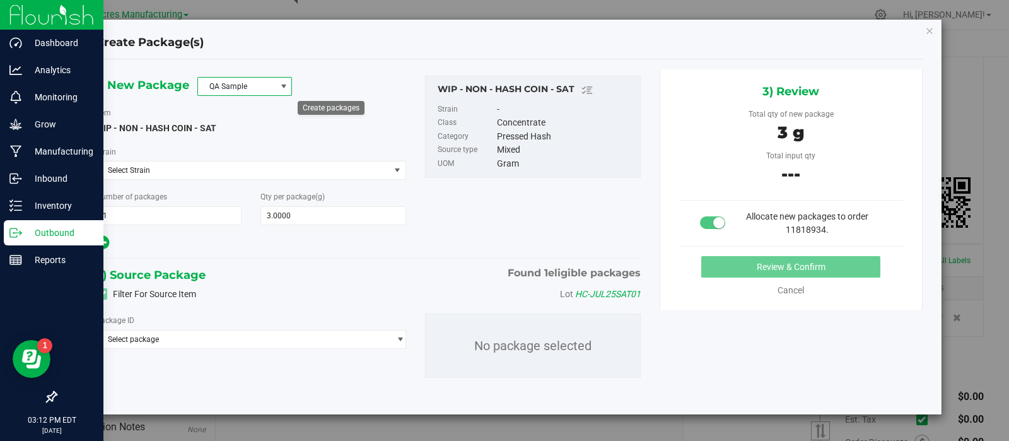
click at [280, 88] on span at bounding box center [284, 86] width 10 height 10
click at [241, 144] on li "R&D Sample" at bounding box center [244, 143] width 93 height 18
click at [240, 344] on span "Select package" at bounding box center [242, 339] width 292 height 18
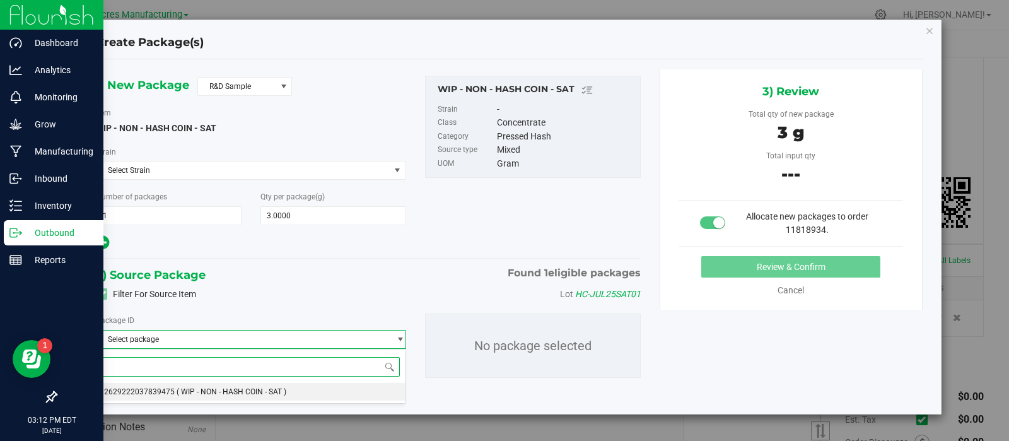
click at [215, 388] on span "( WIP - NON - HASH COIN - SAT )" at bounding box center [231, 391] width 110 height 9
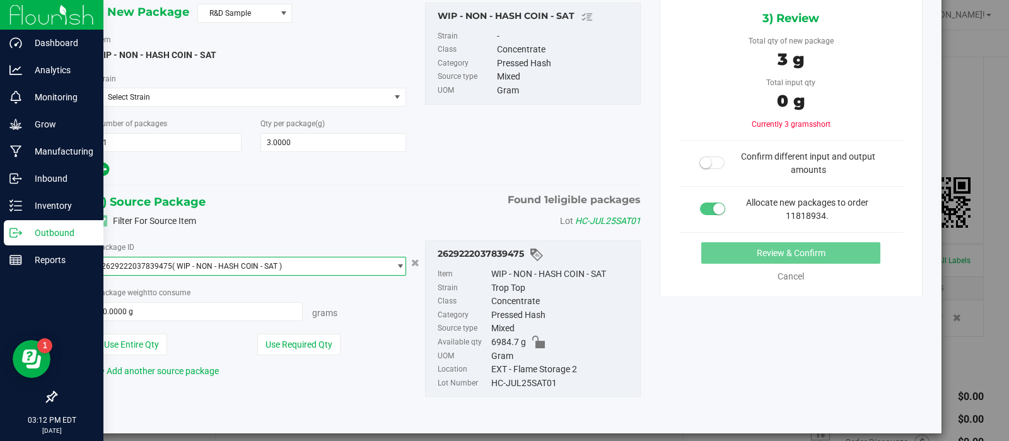
scroll to position [75, 0]
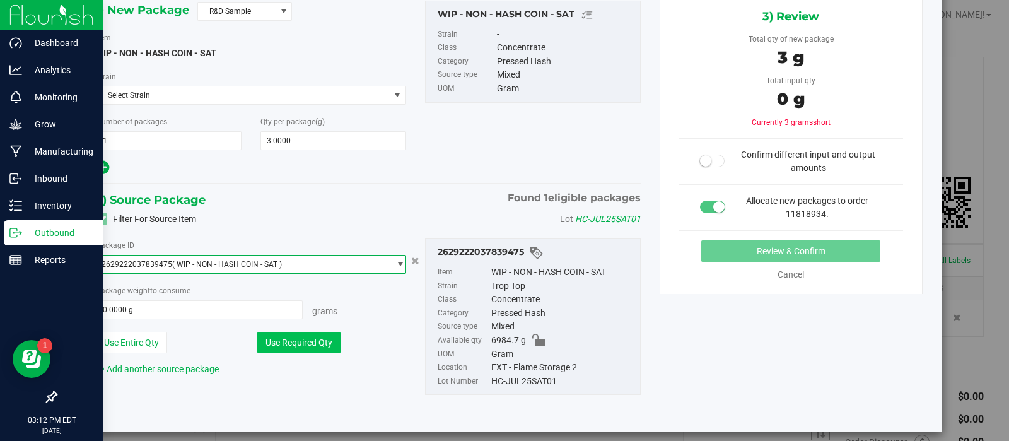
click at [296, 340] on button "Use Required Qty" at bounding box center [298, 342] width 83 height 21
type input "3.0000 g"
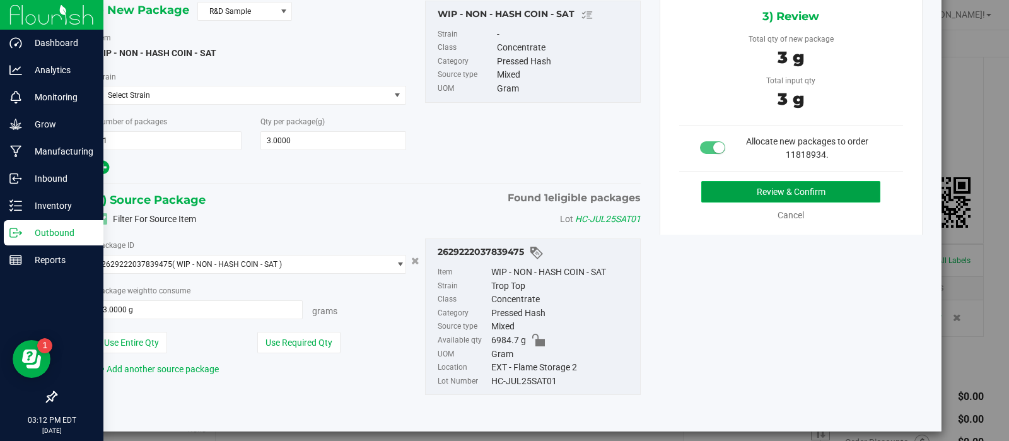
click at [726, 188] on button "Review & Confirm" at bounding box center [790, 191] width 179 height 21
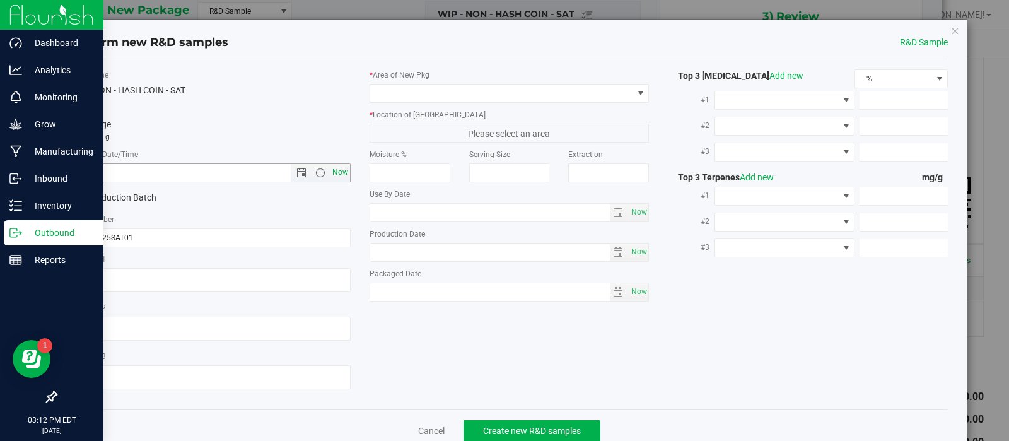
click at [330, 168] on span "Now" at bounding box center [339, 172] width 21 height 18
type input "8/20/2025 3:12 PM"
click at [414, 88] on span at bounding box center [501, 93] width 263 height 18
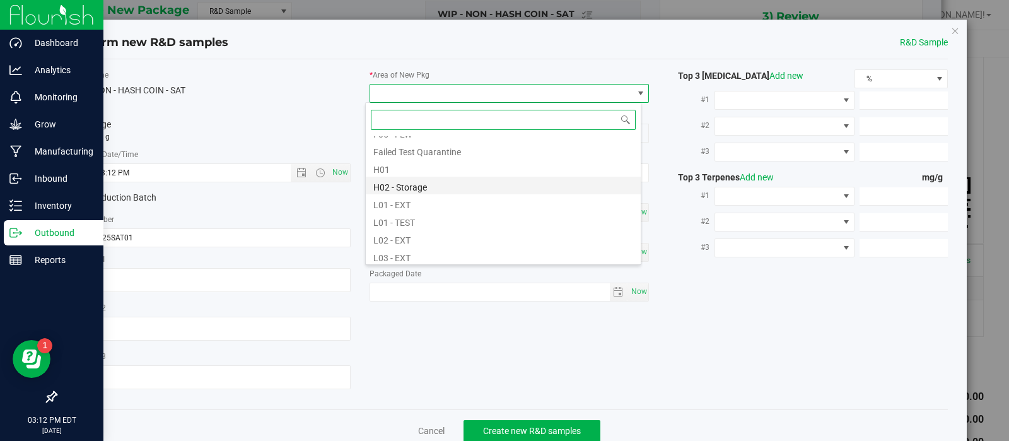
scroll to position [186, 0]
click at [400, 238] on li "L03 - EXT" at bounding box center [503, 242] width 275 height 18
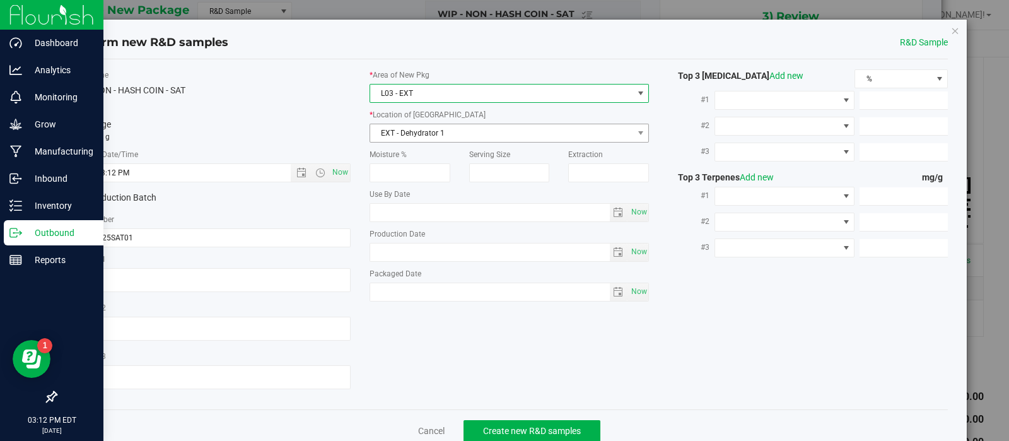
click at [432, 137] on span "EXT - Dehydrator 1" at bounding box center [501, 133] width 263 height 18
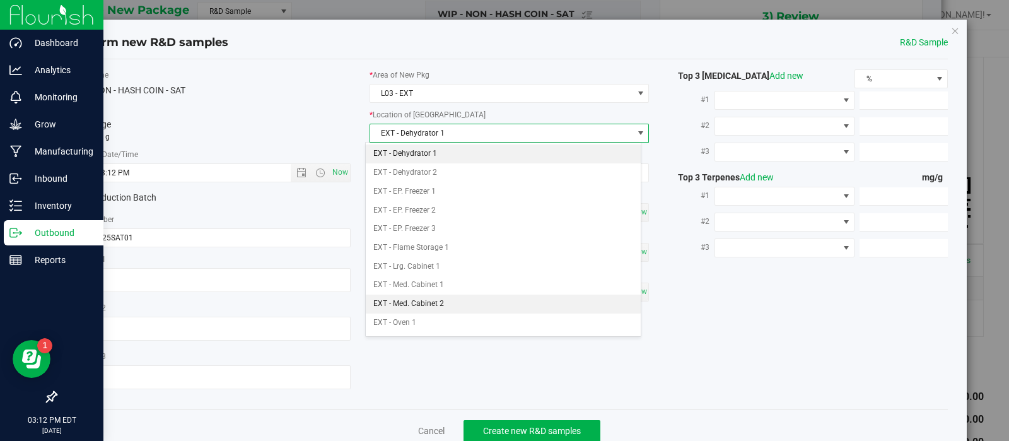
click at [448, 298] on li "EXT - Med. Cabinet 2" at bounding box center [503, 303] width 275 height 19
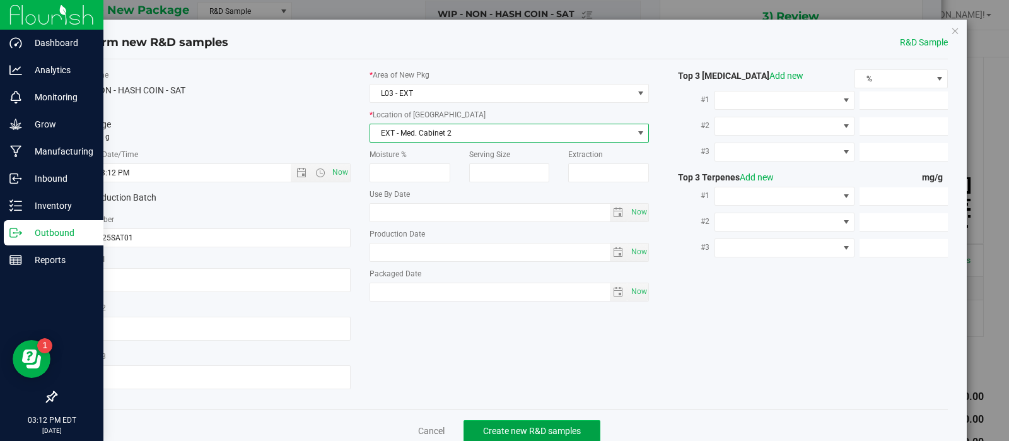
click at [475, 424] on button "Create new R&D samples" at bounding box center [531, 430] width 137 height 21
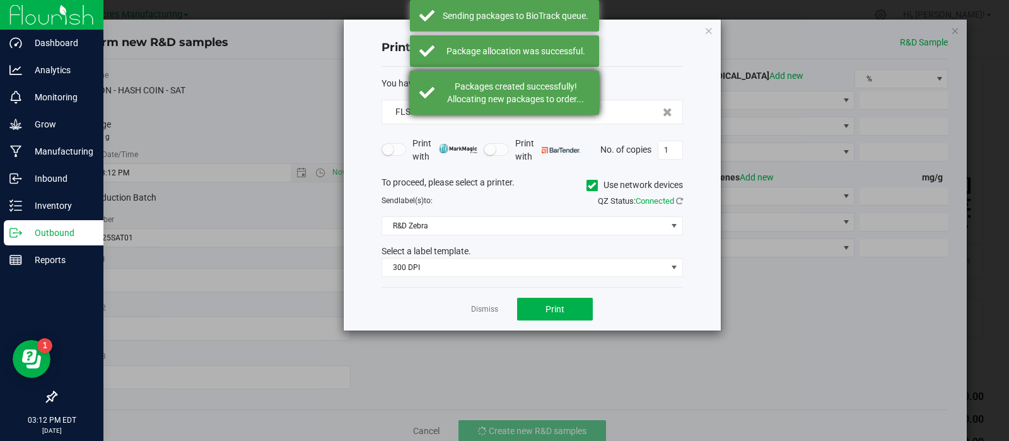
click at [505, 91] on div "Packages created successfully! Allocating new packages to order..." at bounding box center [515, 92] width 148 height 25
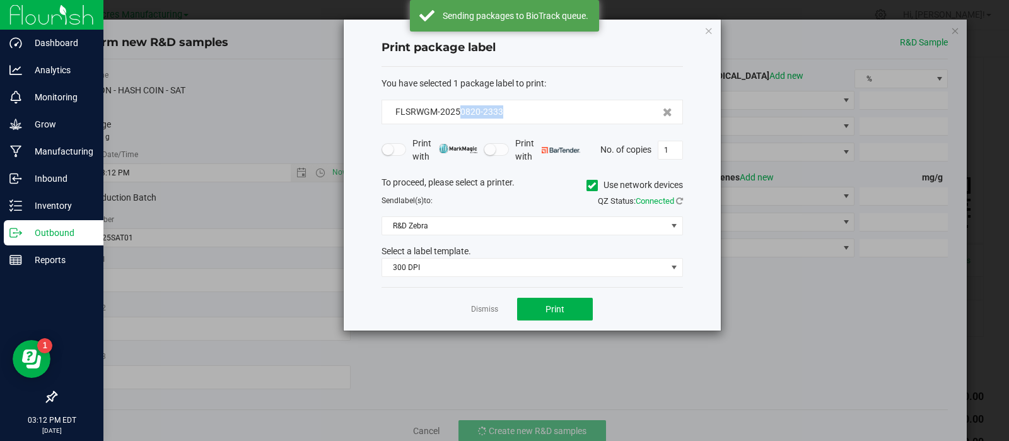
drag, startPoint x: 511, startPoint y: 112, endPoint x: 458, endPoint y: 119, distance: 53.4
click at [458, 119] on div "FLSRWGM-20250820-2333" at bounding box center [531, 112] width 301 height 25
copy span "0820-2333"
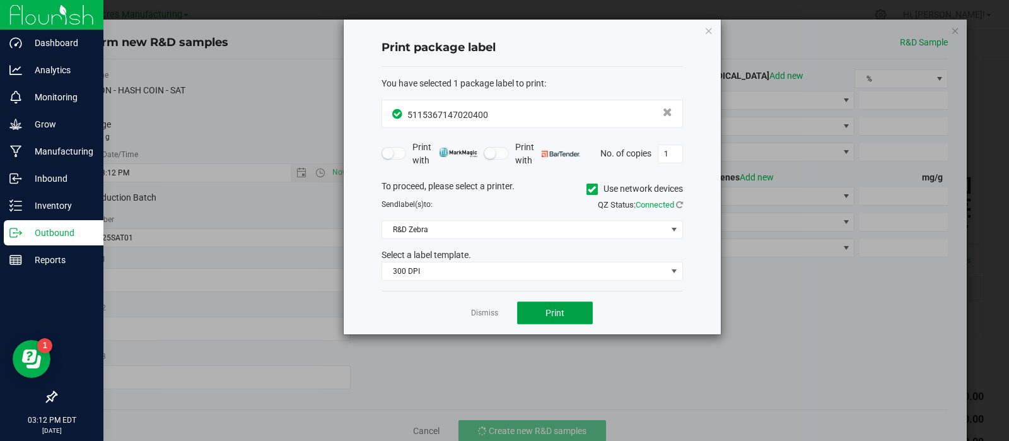
click at [546, 313] on span "Print" at bounding box center [554, 313] width 19 height 10
click at [494, 314] on link "Dismiss" at bounding box center [484, 313] width 27 height 11
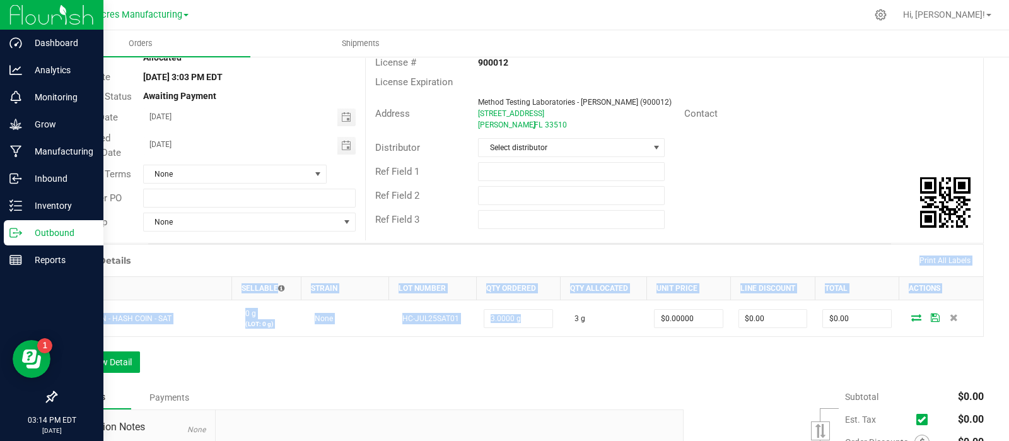
drag, startPoint x: 567, startPoint y: 308, endPoint x: 567, endPoint y: 260, distance: 47.9
click at [567, 260] on div "Order Details Print All Labels Item Sellable Strain Lot Number Qty Ordered Qty …" at bounding box center [519, 290] width 928 height 93
click at [571, 256] on div "Order Details Print All Labels" at bounding box center [519, 261] width 927 height 32
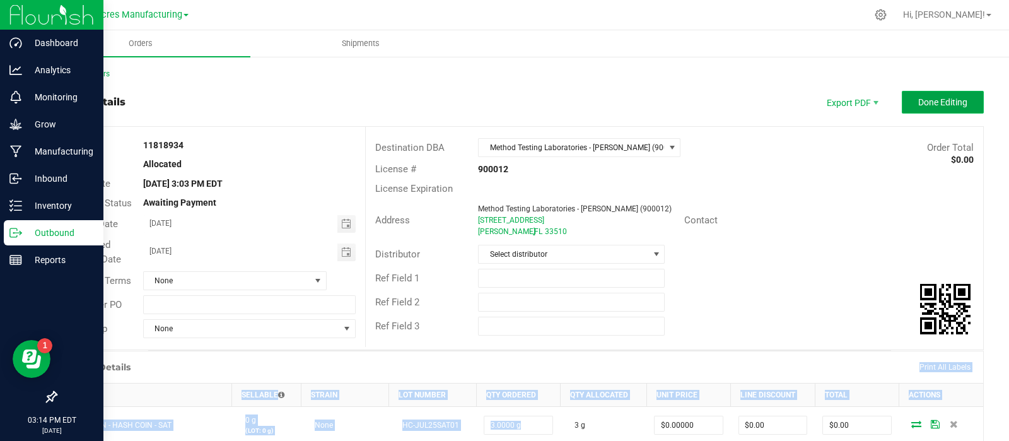
click at [908, 96] on button "Done Editing" at bounding box center [942, 102] width 82 height 23
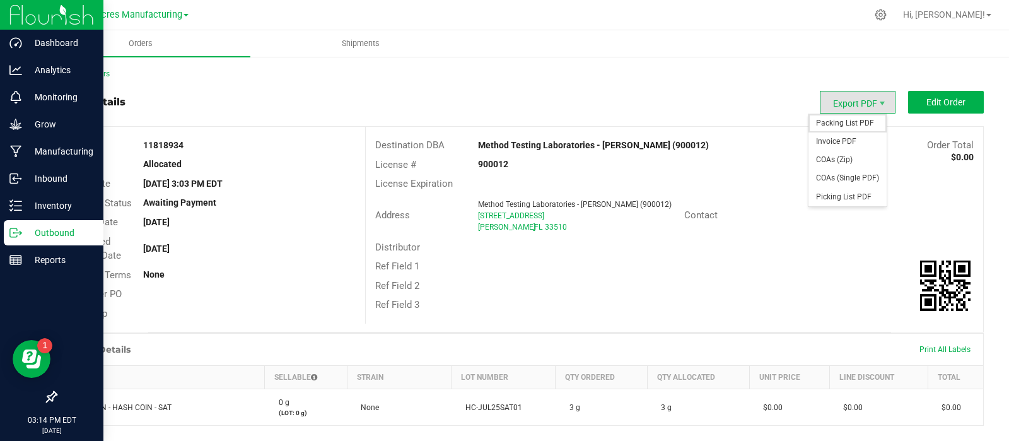
click at [858, 119] on span "Packing List PDF" at bounding box center [847, 123] width 78 height 18
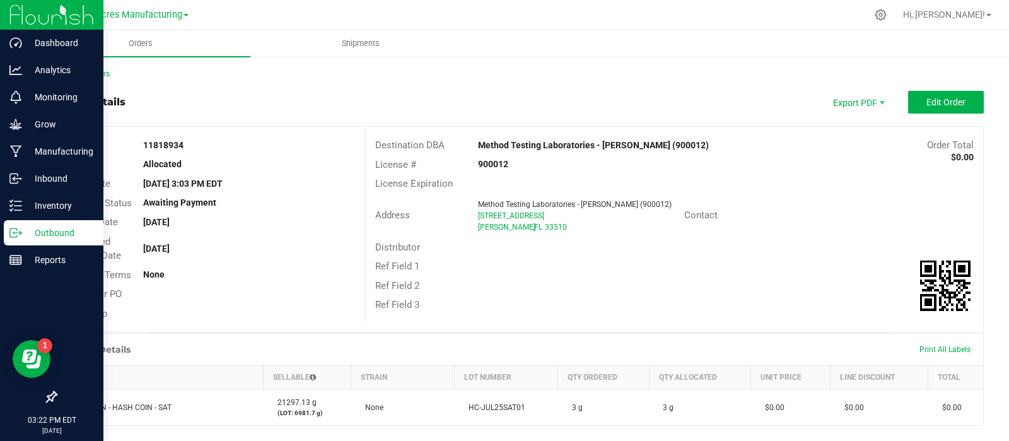
click at [920, 219] on div "Contact" at bounding box center [828, 215] width 309 height 20
click at [885, 315] on div "Destination DBA Method Testing Laboratories - Brandon (900012) Order Total $0.0…" at bounding box center [674, 225] width 618 height 197
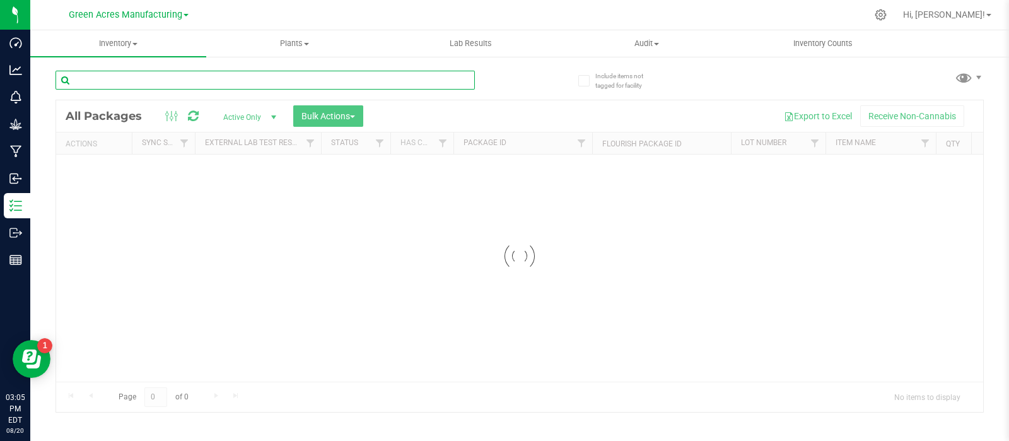
click at [240, 79] on input "text" at bounding box center [264, 80] width 419 height 19
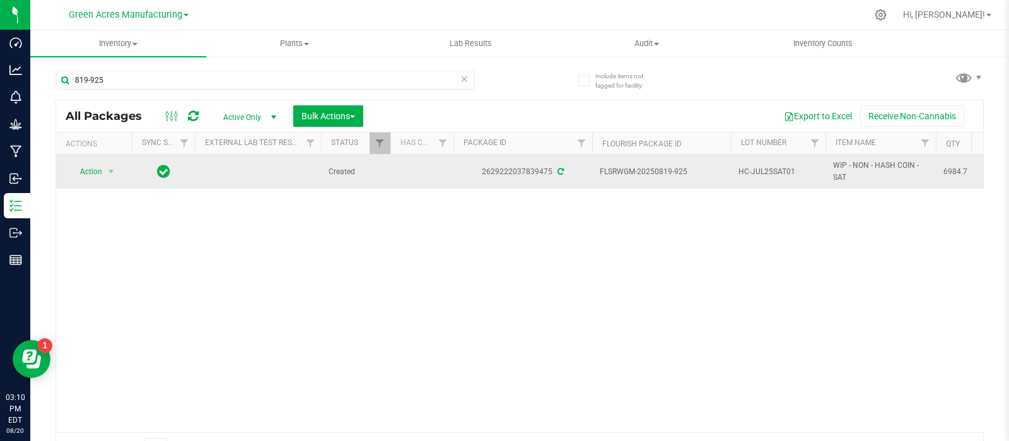
click at [747, 170] on span "HC-JUL25SAT01" at bounding box center [777, 172] width 79 height 12
click at [747, 170] on input "HC-JUL25SAT01" at bounding box center [775, 172] width 90 height 20
click at [167, 83] on input "819-925" at bounding box center [264, 80] width 419 height 19
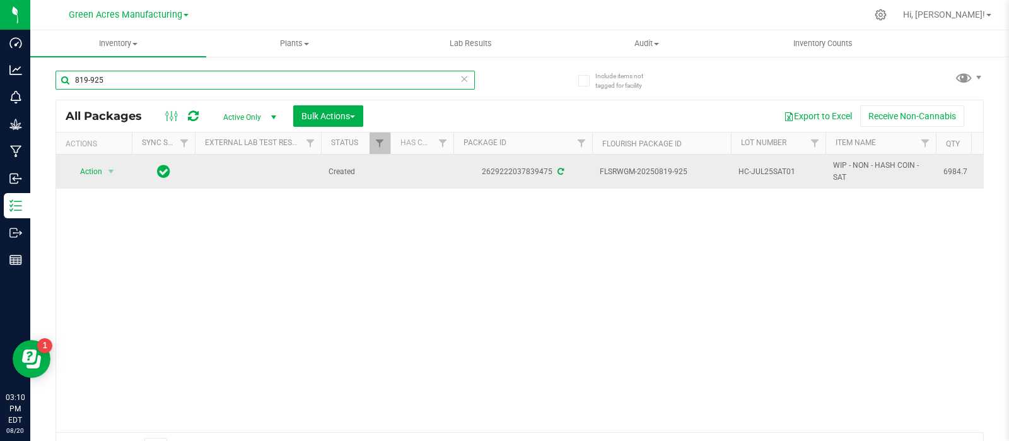
click at [167, 83] on input "819-925" at bounding box center [264, 80] width 419 height 19
paste input "HC-JUL25SAT01"
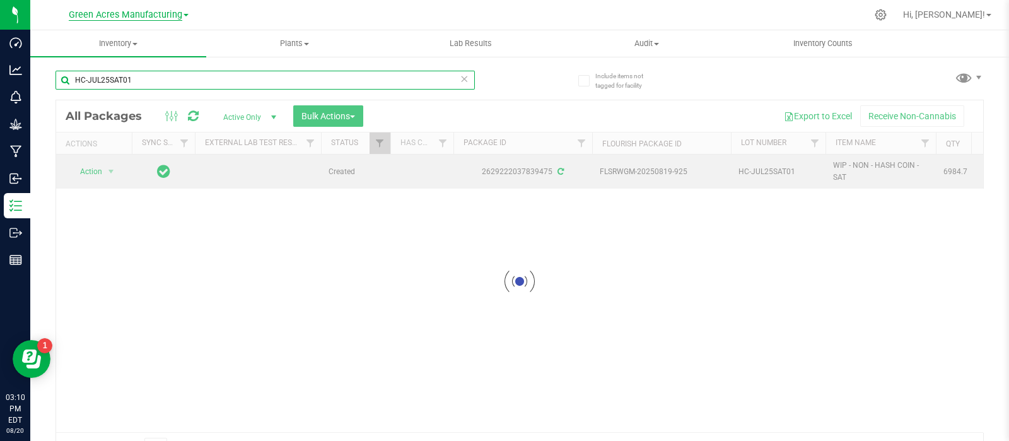
type input "HC-JUL25SAT01"
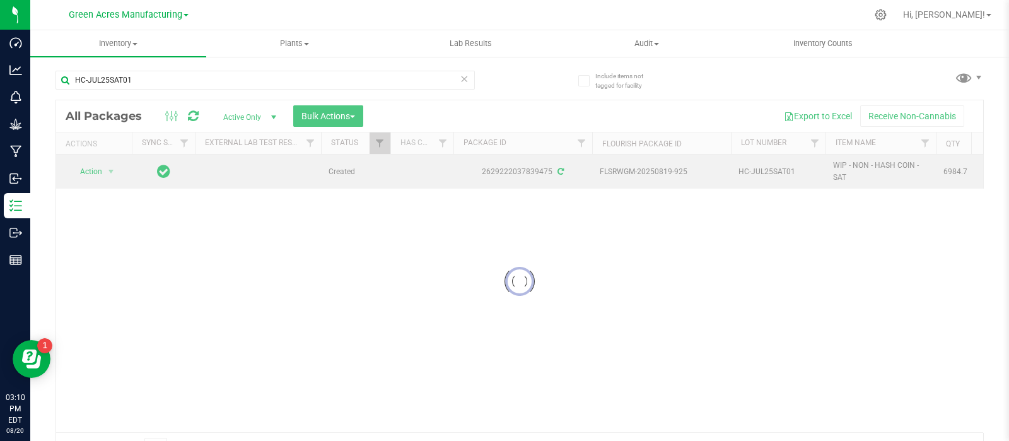
click at [93, 306] on div at bounding box center [519, 281] width 927 height 362
